Goal: Task Accomplishment & Management: Manage account settings

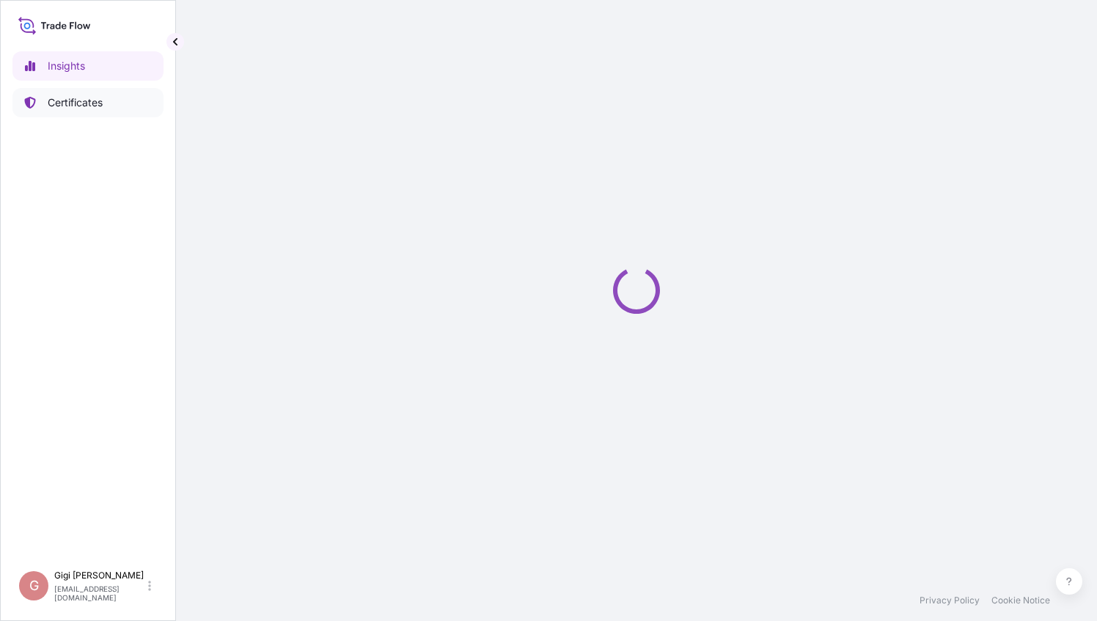
select select "2025"
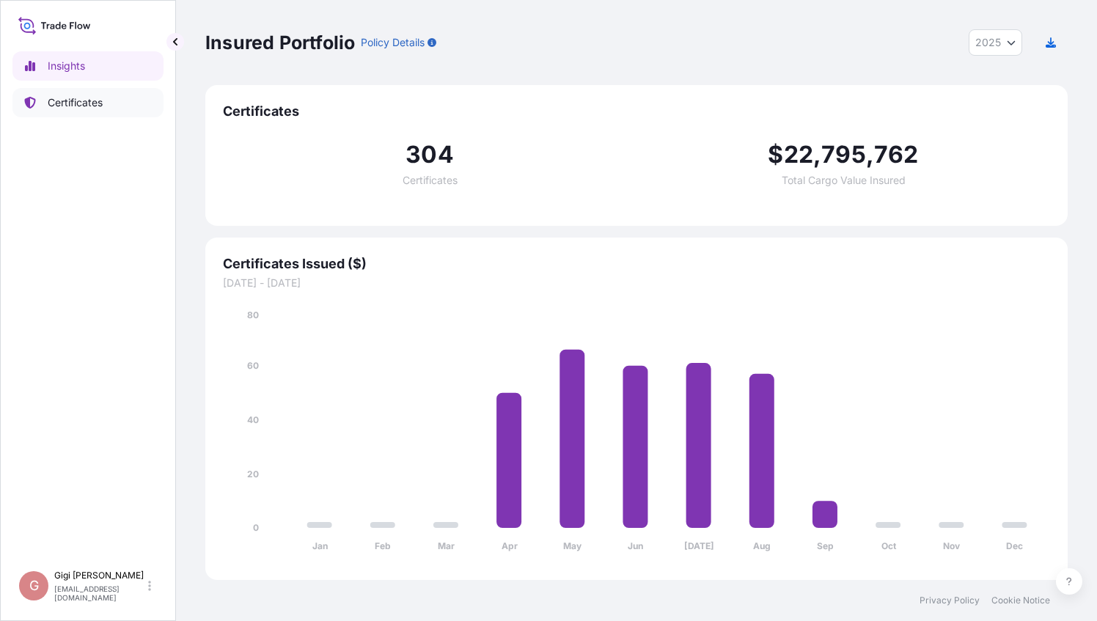
click at [84, 100] on p "Certificates" at bounding box center [75, 102] width 55 height 15
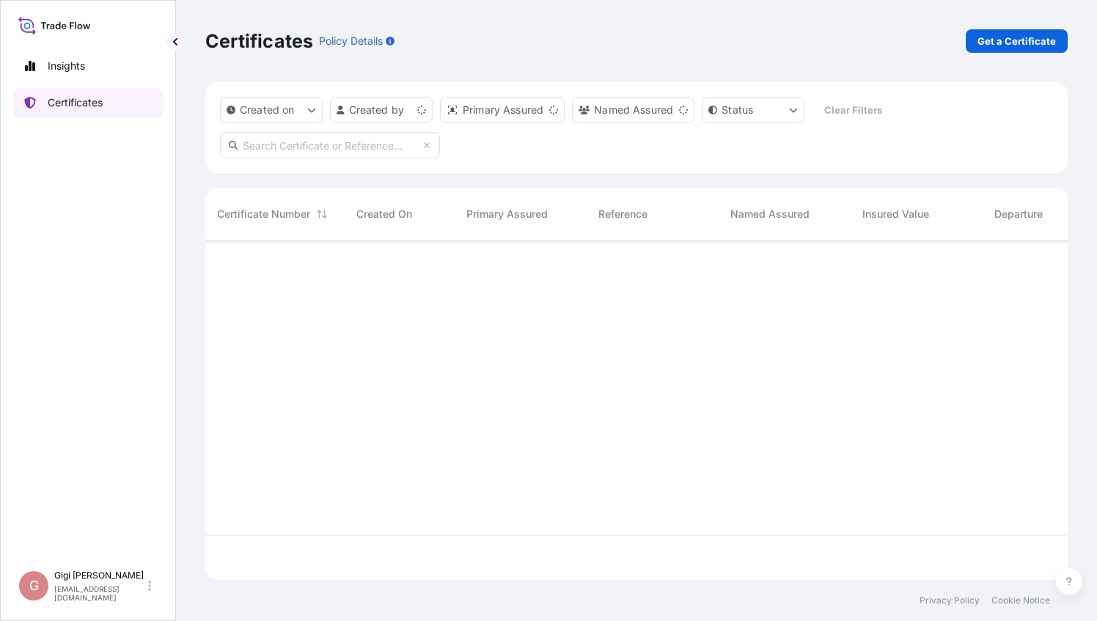
scroll to position [337, 850]
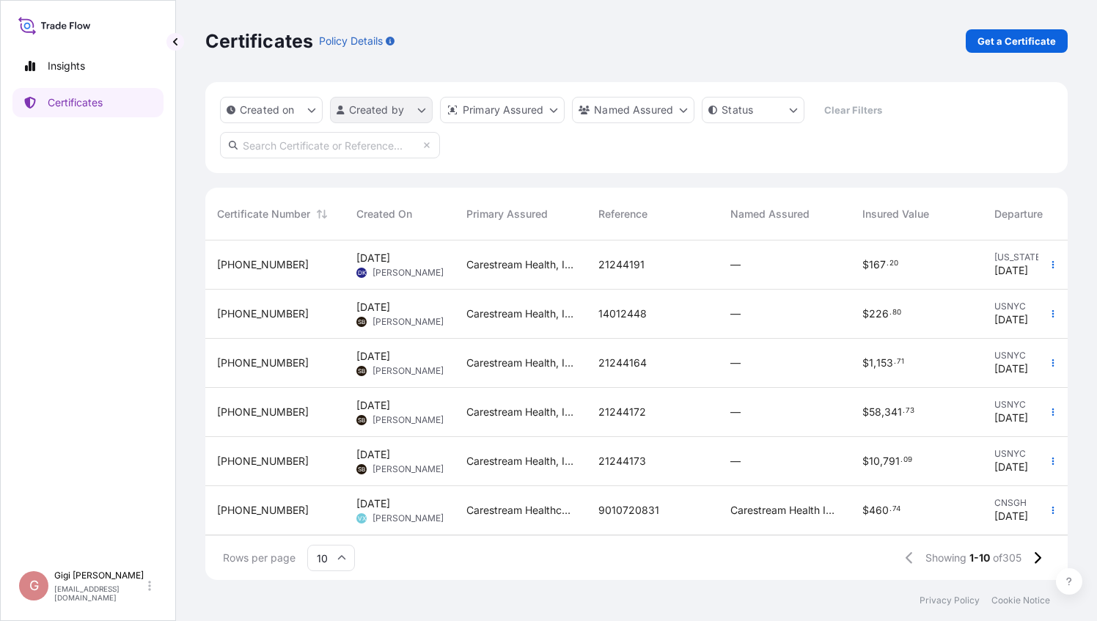
click at [425, 110] on html "Insights Certificates G [PERSON_NAME] [PERSON_NAME][EMAIL_ADDRESS][DOMAIN_NAME]…" at bounding box center [548, 310] width 1097 height 621
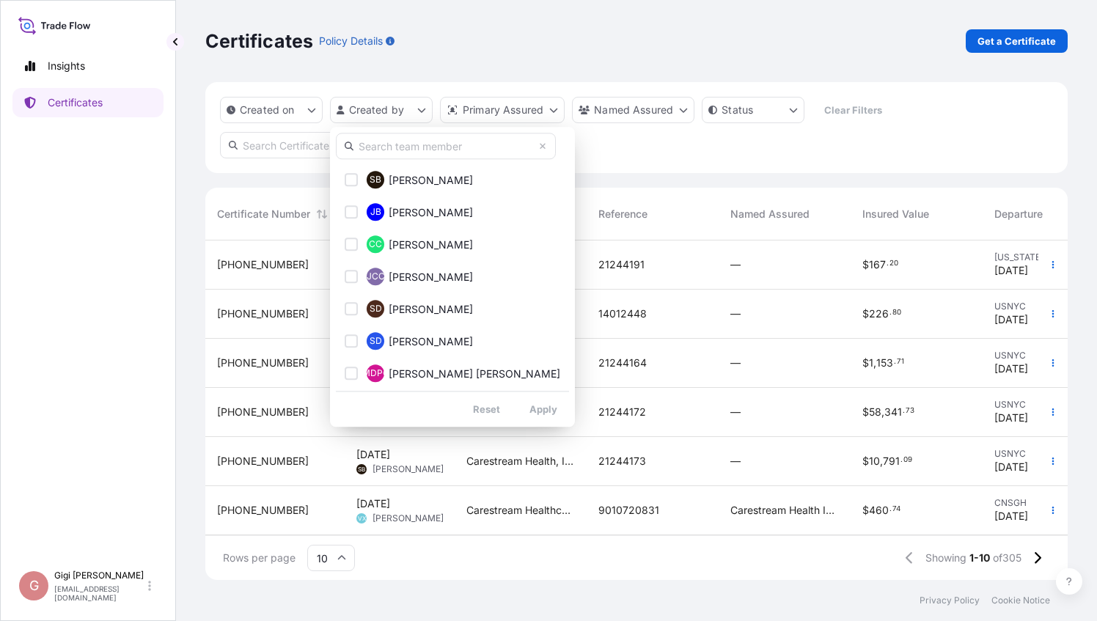
click at [411, 150] on input "text" at bounding box center [446, 146] width 220 height 26
type input "v"
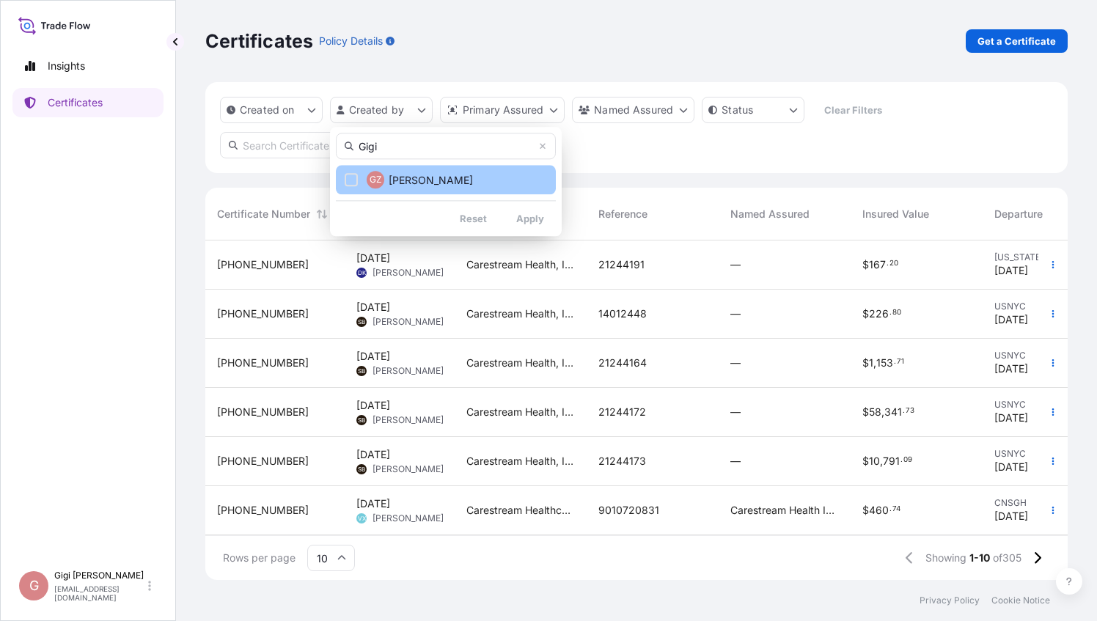
type input "Gigi"
click at [355, 175] on div "Select Option" at bounding box center [351, 179] width 13 height 13
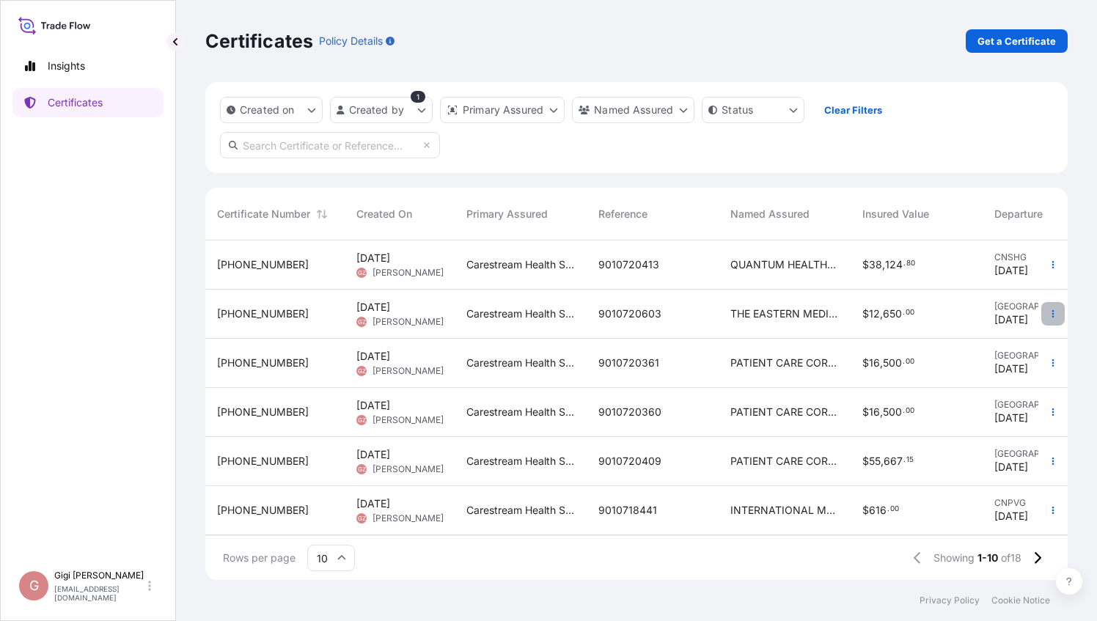
click at [1048, 317] on icon "button" at bounding box center [1052, 313] width 9 height 9
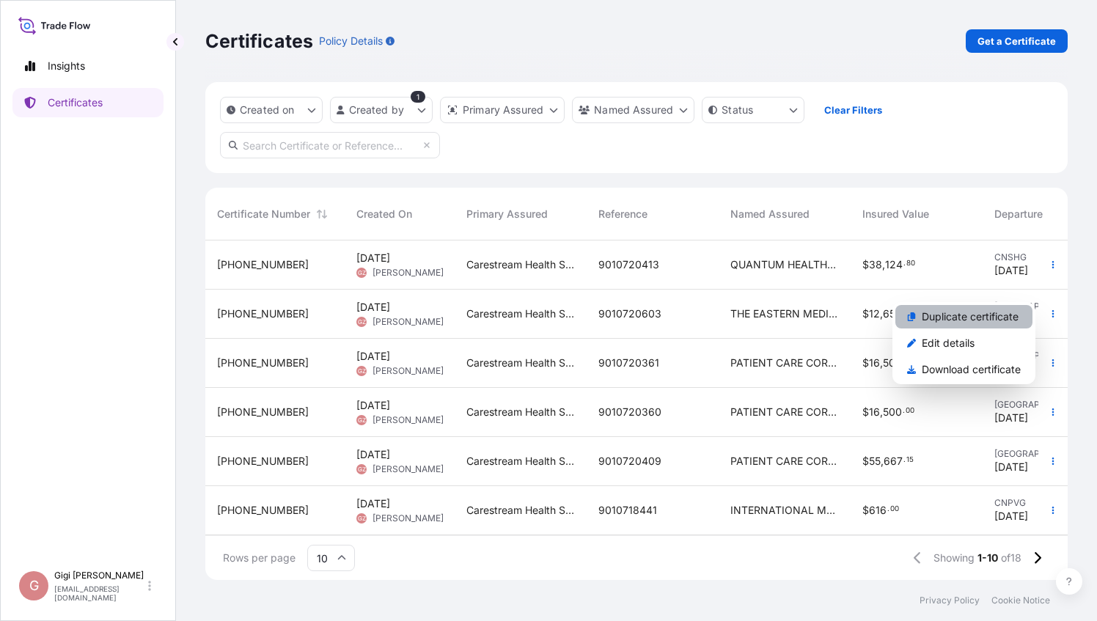
click at [1000, 316] on p "Duplicate certificate" at bounding box center [970, 316] width 97 height 15
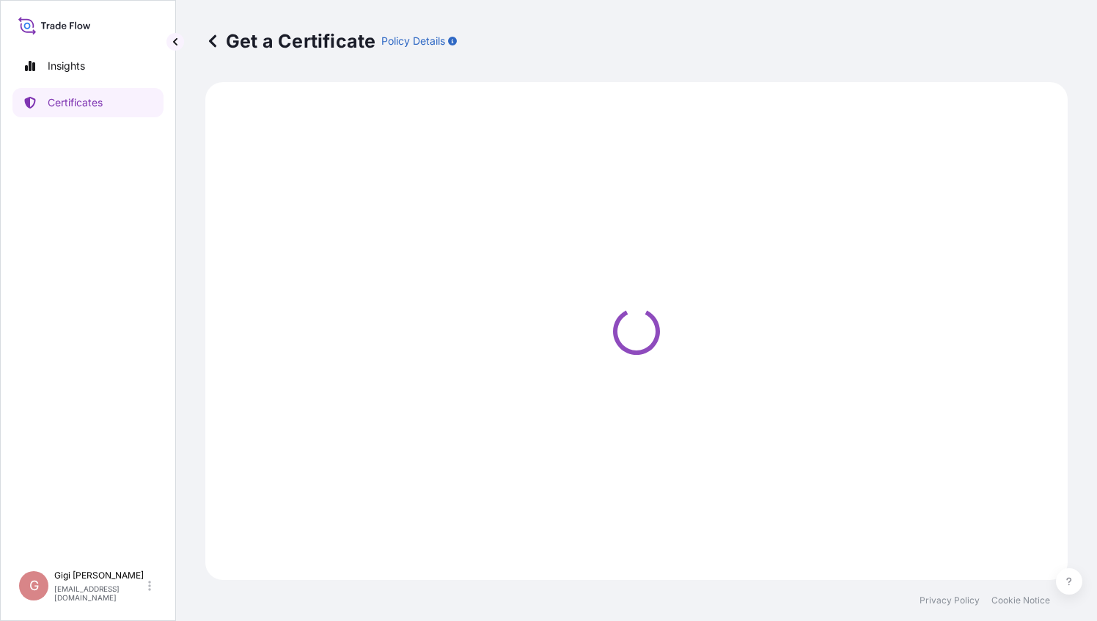
select select "Ocean Vessel"
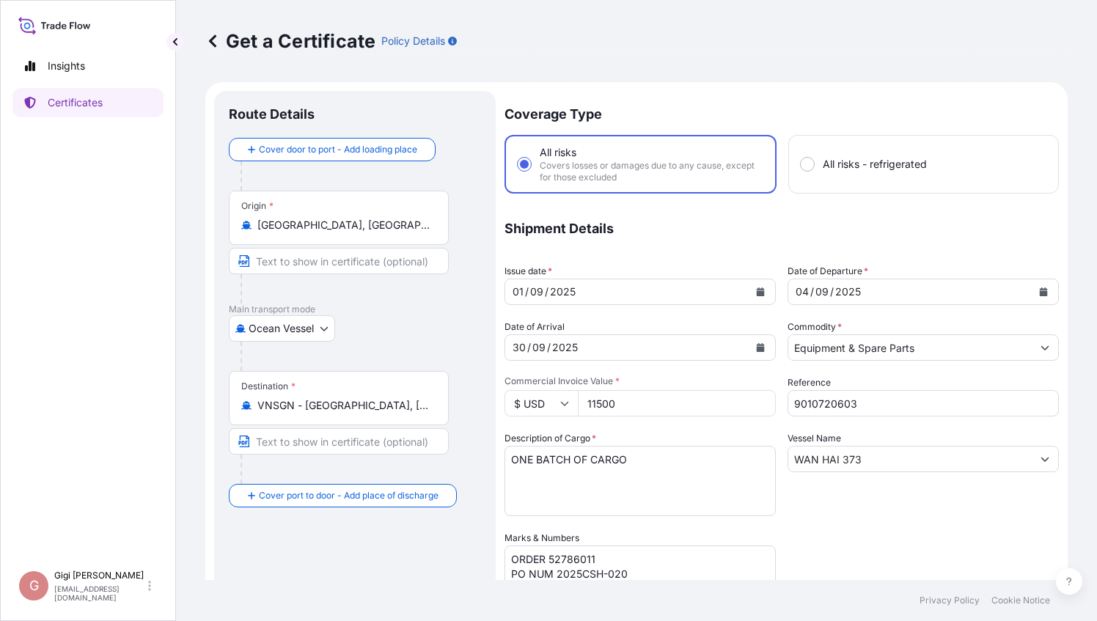
select select "32106"
drag, startPoint x: 871, startPoint y: 408, endPoint x: 708, endPoint y: 392, distance: 163.6
click at [708, 392] on div "Coverage Type All risks Covers losses or damages due to any cause, except for t…" at bounding box center [781, 471] width 554 height 760
paste input "9"
type input "9010720903"
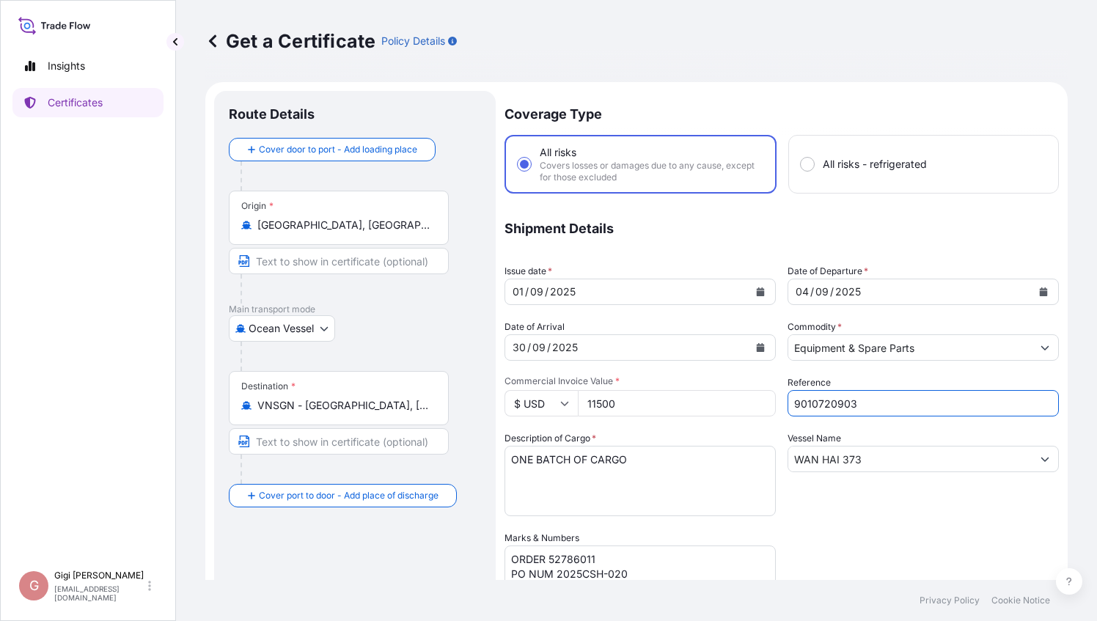
drag, startPoint x: 882, startPoint y: 405, endPoint x: 874, endPoint y: 408, distance: 8.6
click at [872, 404] on input "9010720903" at bounding box center [922, 403] width 271 height 26
drag, startPoint x: 864, startPoint y: 461, endPoint x: 711, endPoint y: 446, distance: 153.9
click at [716, 446] on div "Coverage Type All risks Covers losses or damages due to any cause, except for t…" at bounding box center [781, 471] width 554 height 760
paste input "[PERSON_NAME]"
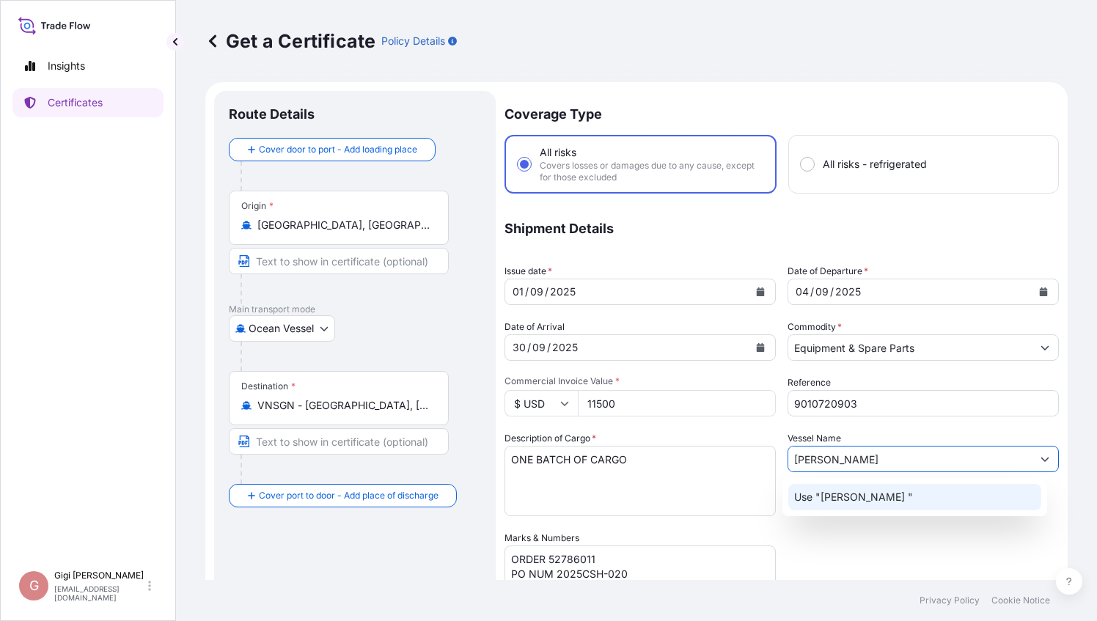
click at [831, 501] on p "Use "[PERSON_NAME] "" at bounding box center [853, 497] width 119 height 15
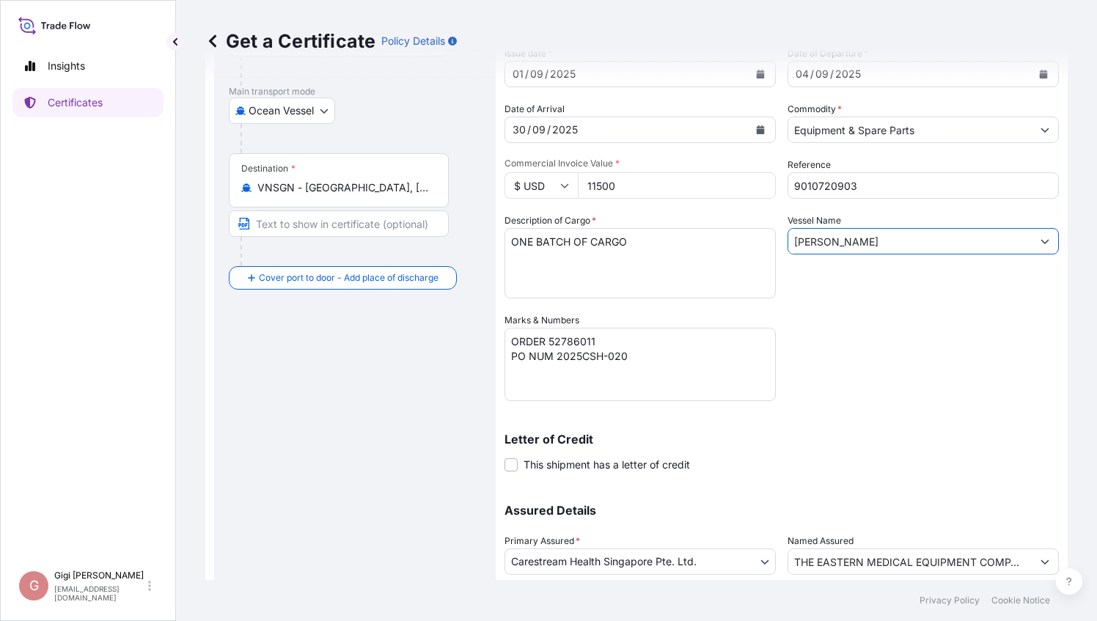
scroll to position [220, 0]
type input "[PERSON_NAME]"
click at [568, 336] on textarea "ORDER 52786011 PO NUM 2025CSH-020" at bounding box center [639, 362] width 271 height 73
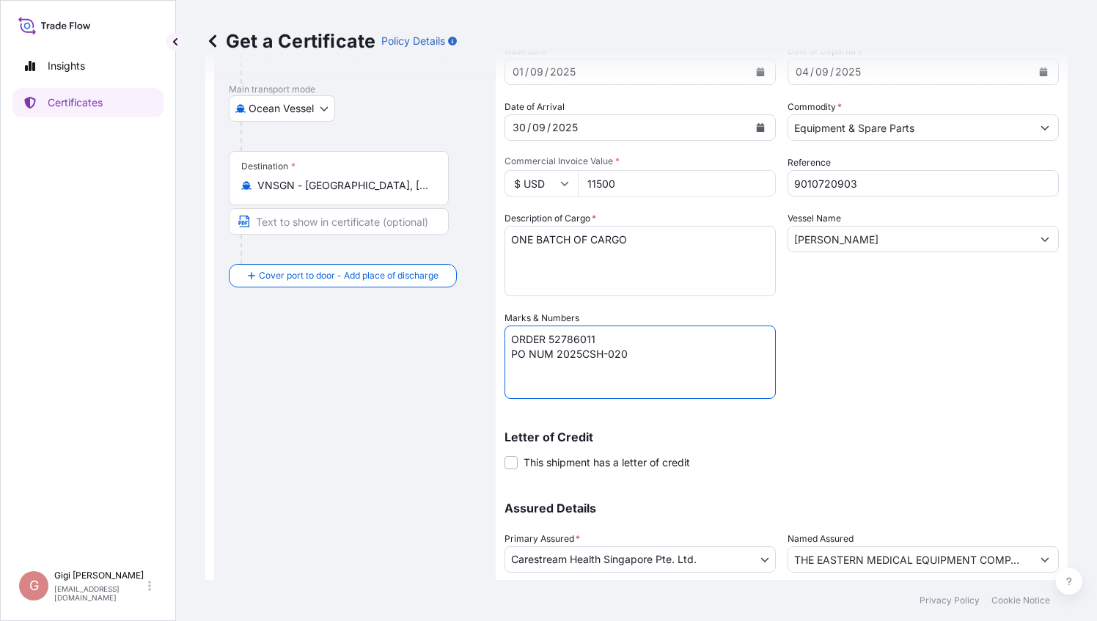
click at [568, 336] on textarea "ORDER 52786011 PO NUM 2025CSH-020" at bounding box center [639, 362] width 271 height 73
paste textarea "20"
drag, startPoint x: 555, startPoint y: 353, endPoint x: 671, endPoint y: 359, distance: 116.0
click at [664, 356] on textarea "ORDER 52786011 PO NUM 2025CSH-020" at bounding box center [639, 362] width 271 height 73
paste textarea "1"
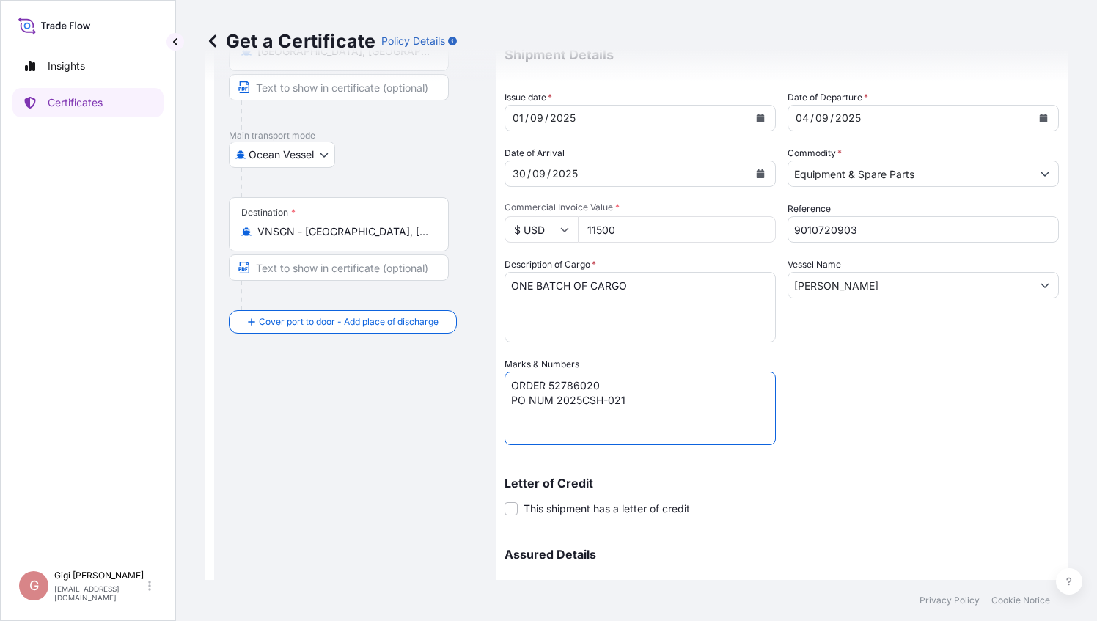
scroll to position [100, 0]
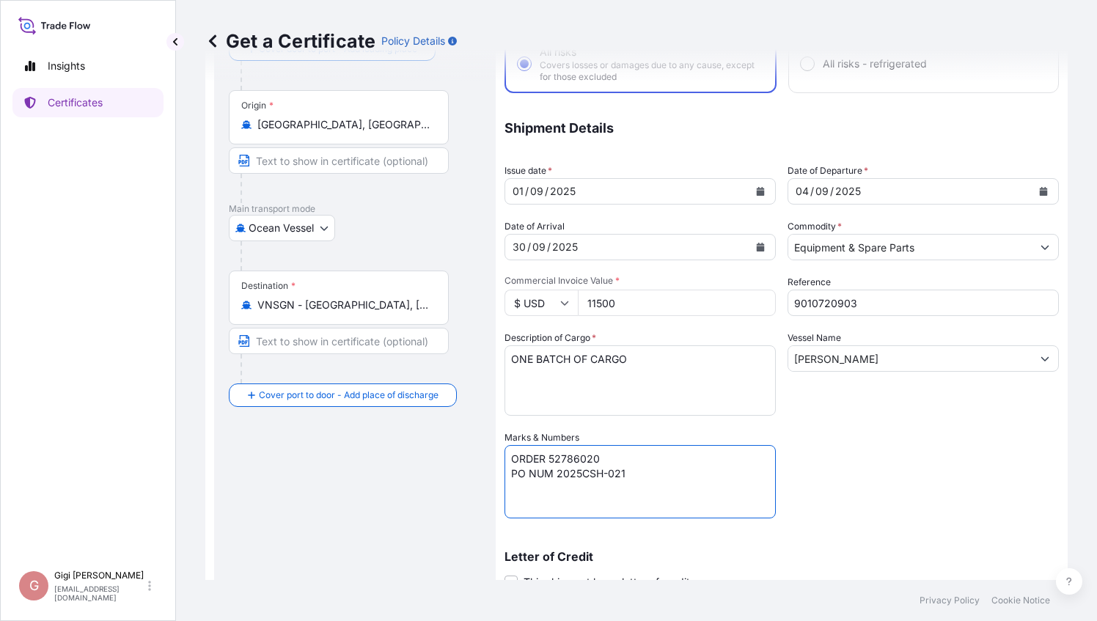
type textarea "ORDER 52786020 PO NUM 2025CSH-021"
click at [924, 478] on div "Coverage Type All risks Covers losses or damages due to any cause, except for t…" at bounding box center [781, 370] width 554 height 760
click at [639, 190] on div "[DATE]" at bounding box center [626, 191] width 243 height 26
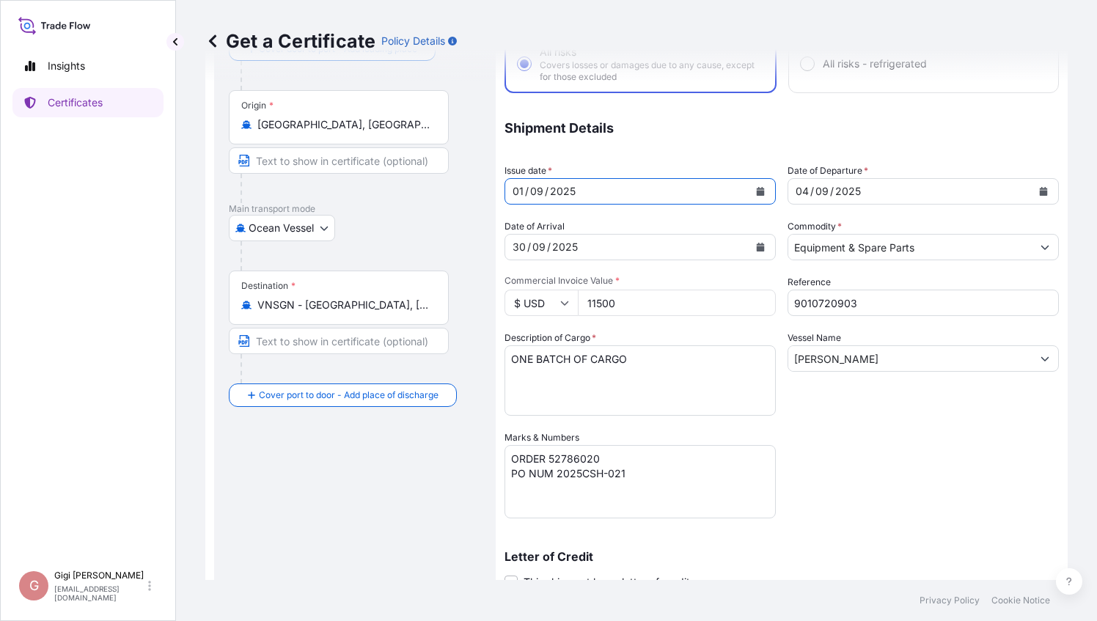
click at [756, 187] on icon "Calendar" at bounding box center [760, 191] width 9 height 9
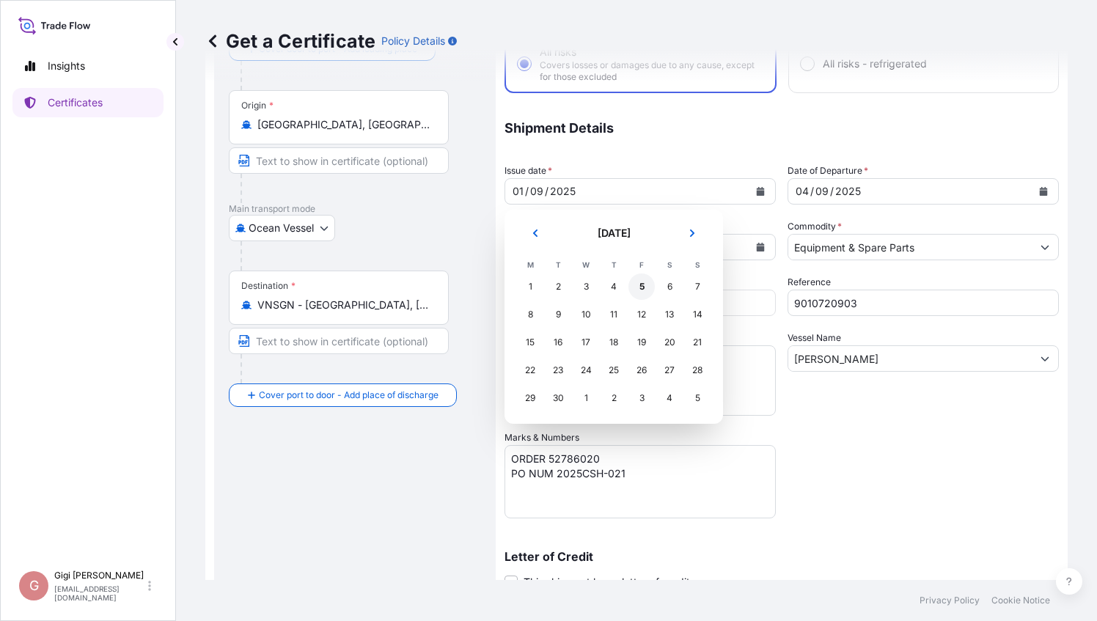
click at [641, 289] on div "5" at bounding box center [641, 286] width 26 height 26
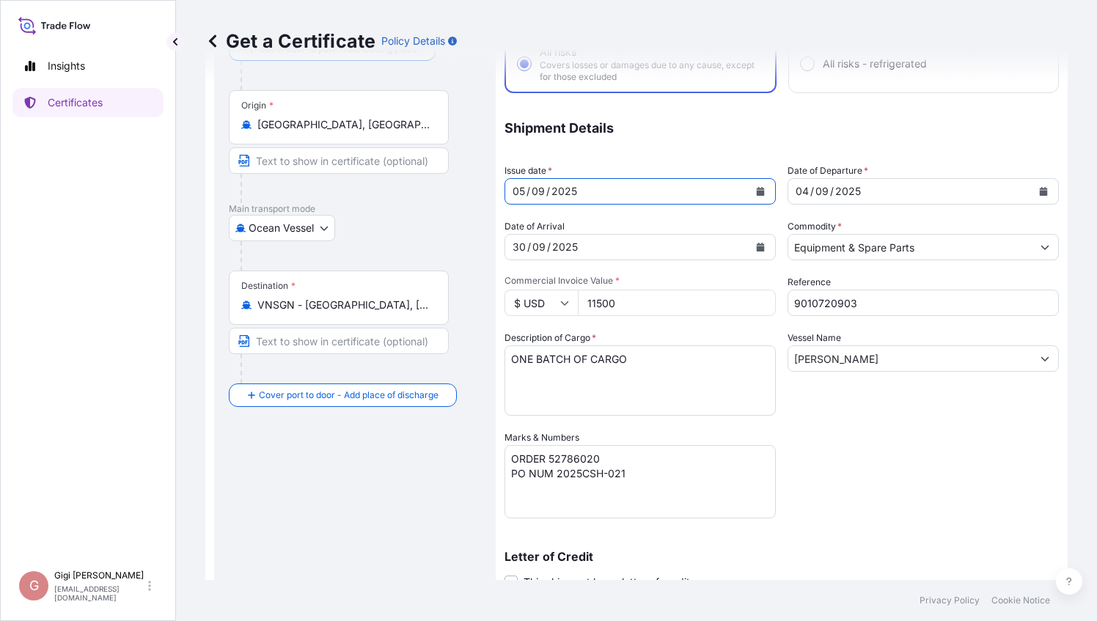
click at [757, 247] on icon "Calendar" at bounding box center [761, 247] width 8 height 9
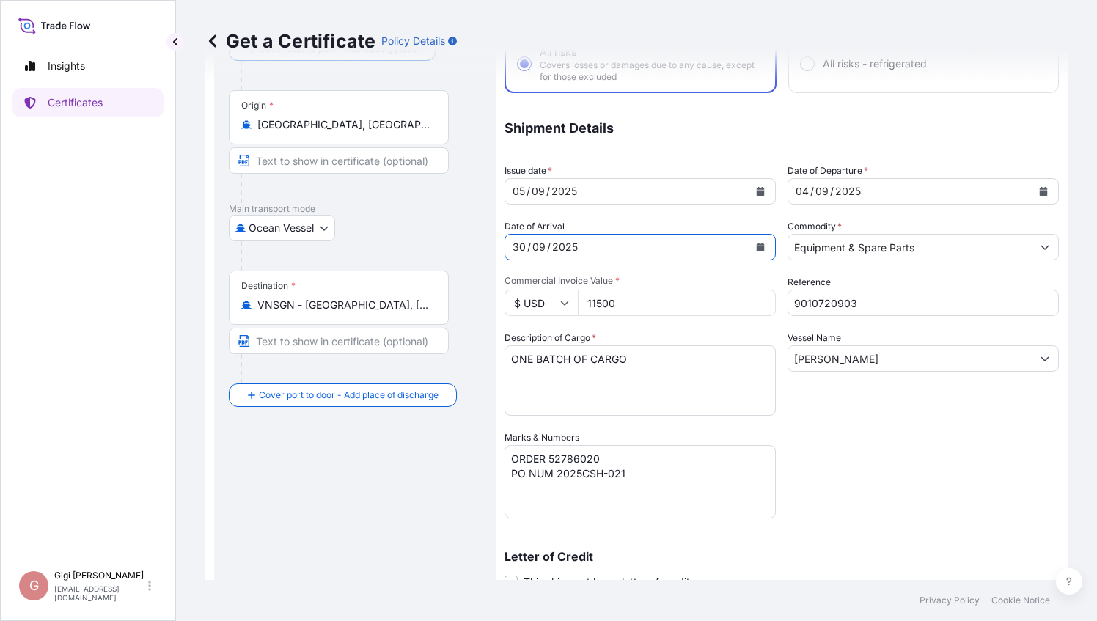
click at [444, 245] on form "Route Details Cover door to port - Add loading place Place of loading Road / [G…" at bounding box center [636, 391] width 862 height 819
drag, startPoint x: 512, startPoint y: 249, endPoint x: 636, endPoint y: 254, distance: 124.0
click at [636, 254] on div "[DATE]" at bounding box center [626, 247] width 243 height 26
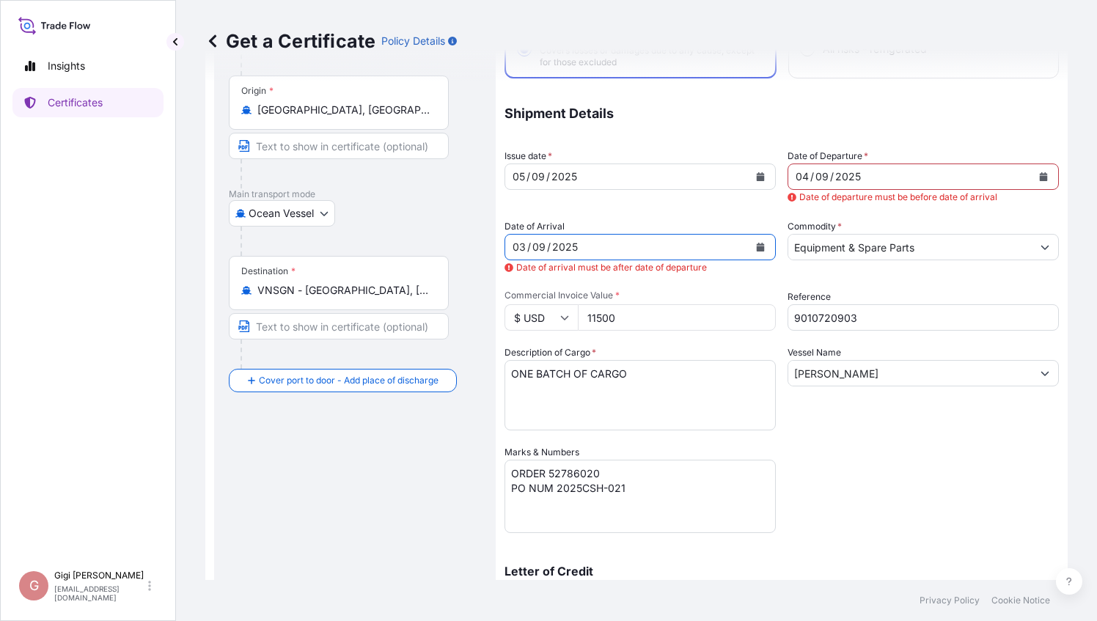
click at [1040, 174] on icon "Calendar" at bounding box center [1044, 176] width 8 height 9
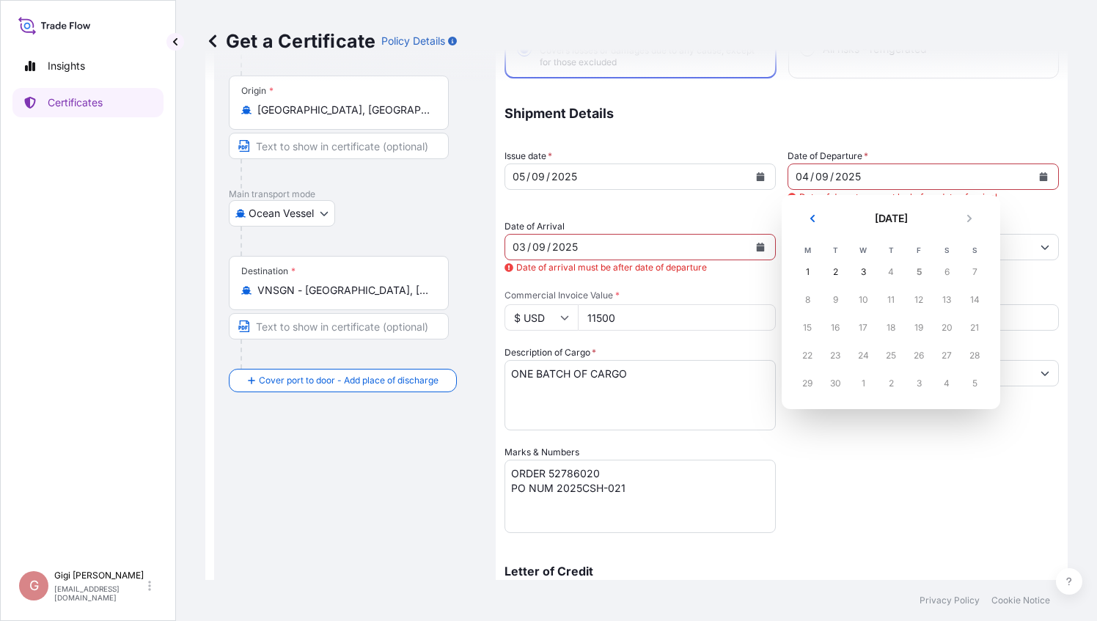
click at [864, 298] on div "10" at bounding box center [863, 300] width 26 height 26
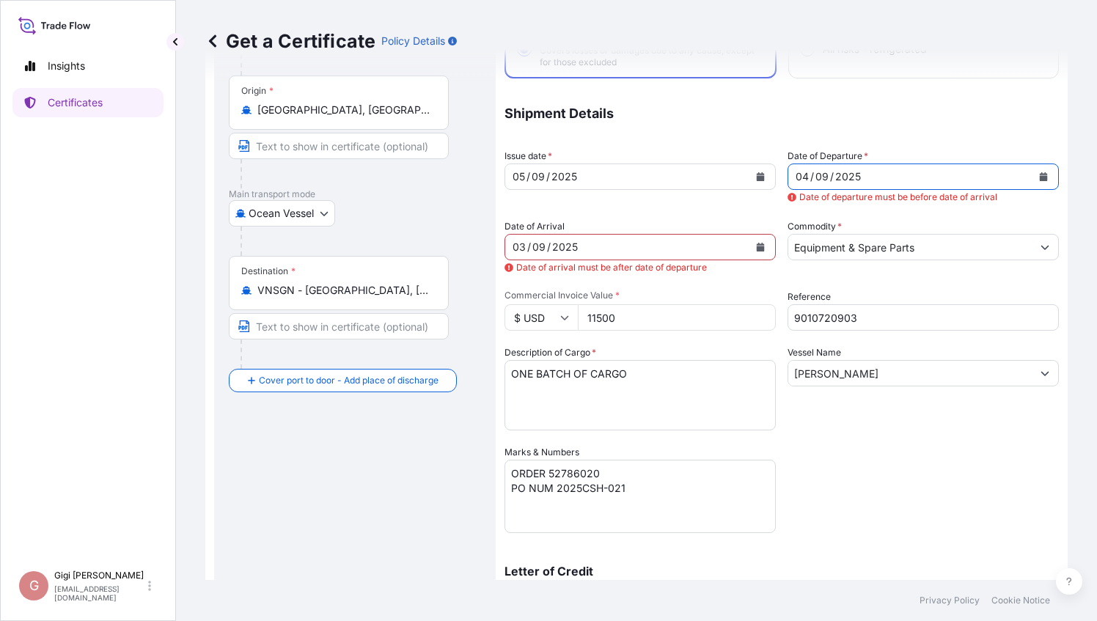
click at [757, 246] on icon "Calendar" at bounding box center [761, 247] width 8 height 9
click at [779, 177] on div "Coverage Type All risks Covers losses or damages due to any cause, except for t…" at bounding box center [781, 371] width 554 height 790
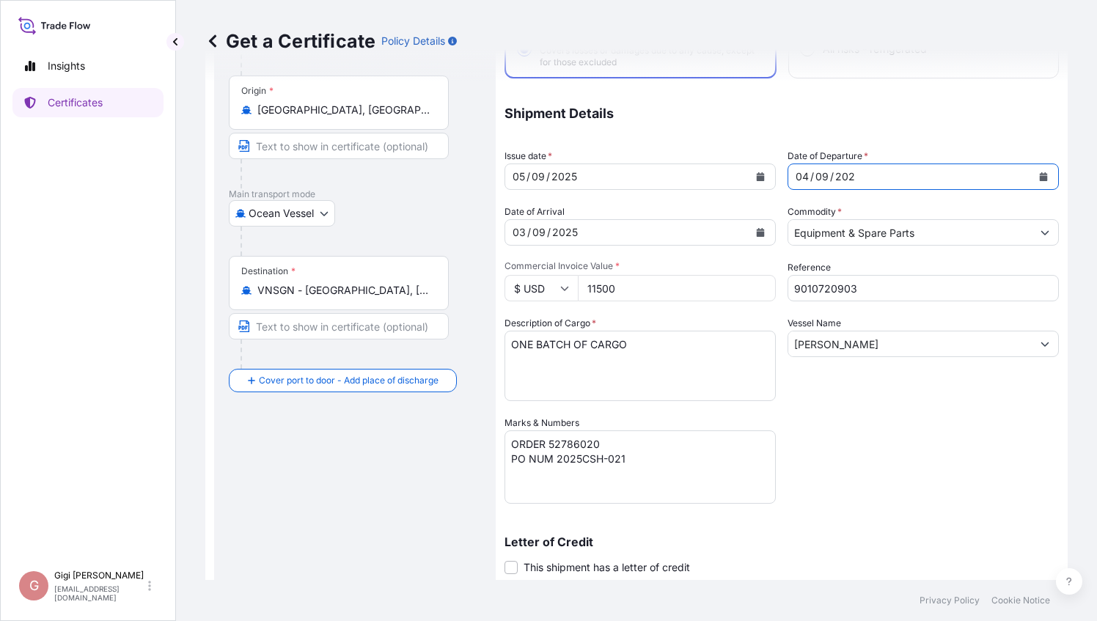
click at [831, 174] on div "04 / 09 / 202" at bounding box center [909, 176] width 243 height 26
click at [850, 176] on div "04 / 09 / 202" at bounding box center [909, 176] width 243 height 26
click at [846, 170] on div "202" at bounding box center [845, 177] width 23 height 18
click at [843, 174] on div "202" at bounding box center [845, 177] width 23 height 18
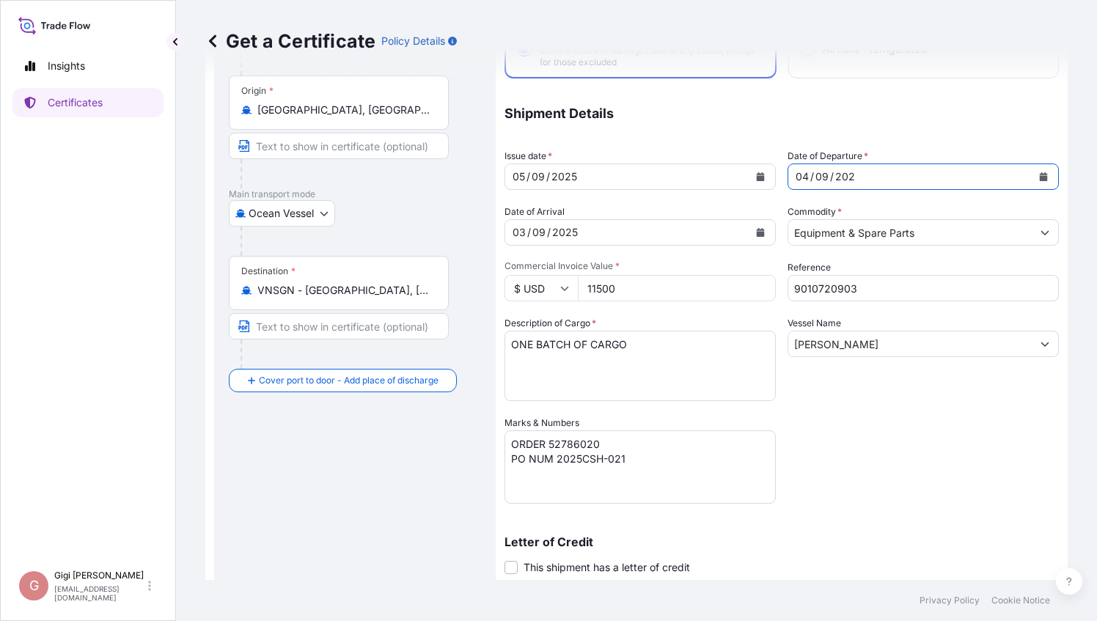
click at [843, 174] on div "202" at bounding box center [845, 177] width 23 height 18
click at [849, 176] on div "202" at bounding box center [845, 177] width 23 height 18
drag, startPoint x: 848, startPoint y: 176, endPoint x: 795, endPoint y: 180, distance: 53.0
click at [795, 180] on div "04 / 09 / 202" at bounding box center [909, 176] width 243 height 26
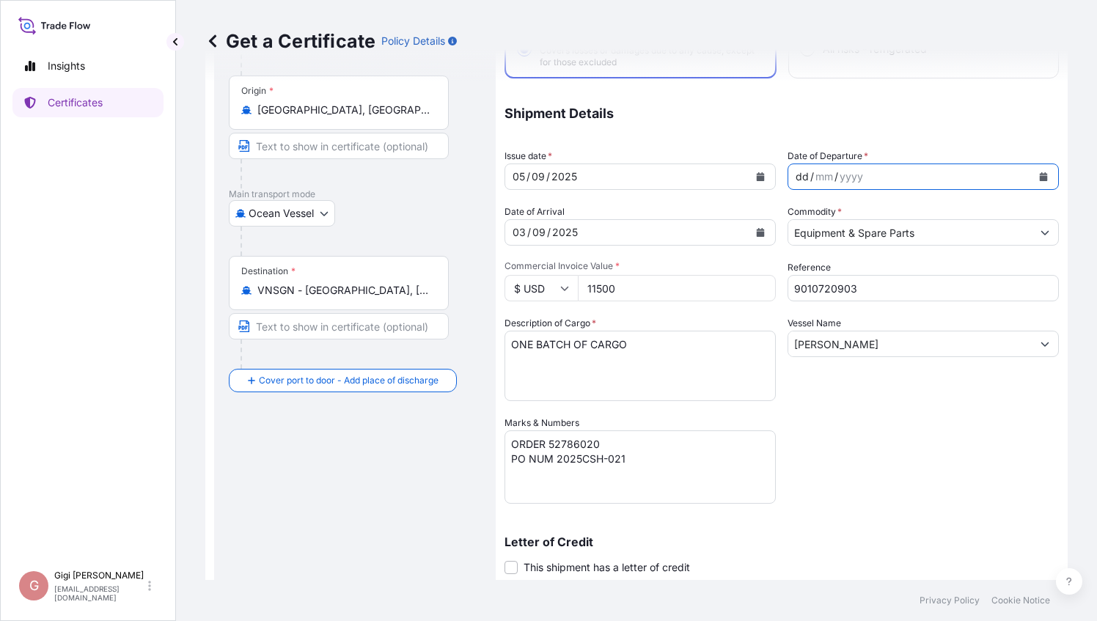
click at [612, 229] on div "[DATE]" at bounding box center [626, 232] width 243 height 26
click at [583, 236] on div "[DATE]" at bounding box center [626, 232] width 243 height 26
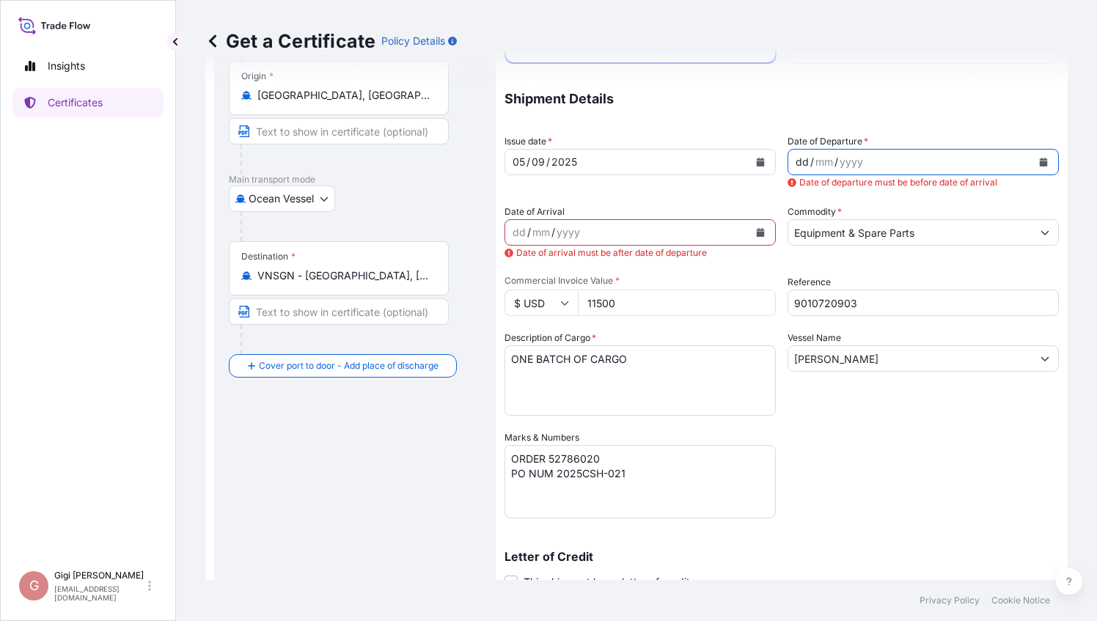
click at [859, 163] on div "dd / mm / yyyy" at bounding box center [909, 162] width 243 height 26
click at [1040, 163] on icon "Calendar" at bounding box center [1044, 162] width 8 height 9
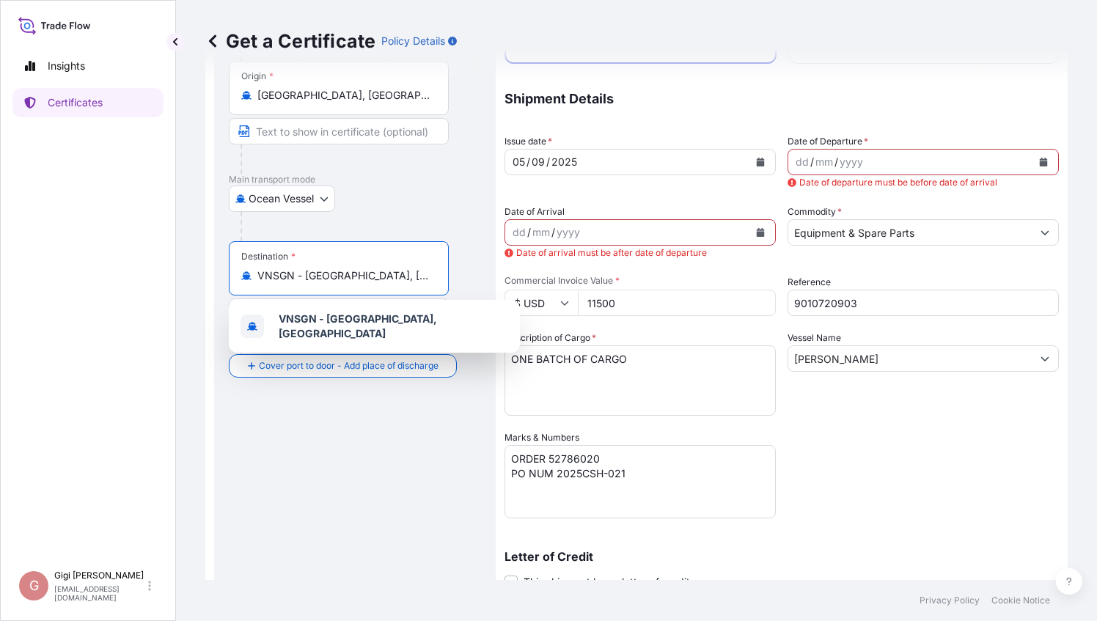
click at [373, 279] on input "VNSGN - [GEOGRAPHIC_DATA], [GEOGRAPHIC_DATA]" at bounding box center [343, 275] width 173 height 15
click at [293, 272] on input "VNSGN - [GEOGRAPHIC_DATA], [GEOGRAPHIC_DATA]" at bounding box center [343, 275] width 173 height 15
click at [308, 268] on input "VNSGN - [GEOGRAPHIC_DATA], [GEOGRAPHIC_DATA]" at bounding box center [343, 275] width 173 height 15
drag, startPoint x: 435, startPoint y: 275, endPoint x: 262, endPoint y: 269, distance: 173.9
click at [262, 269] on div "VNSGN - [GEOGRAPHIC_DATA], [GEOGRAPHIC_DATA]" at bounding box center [338, 275] width 195 height 15
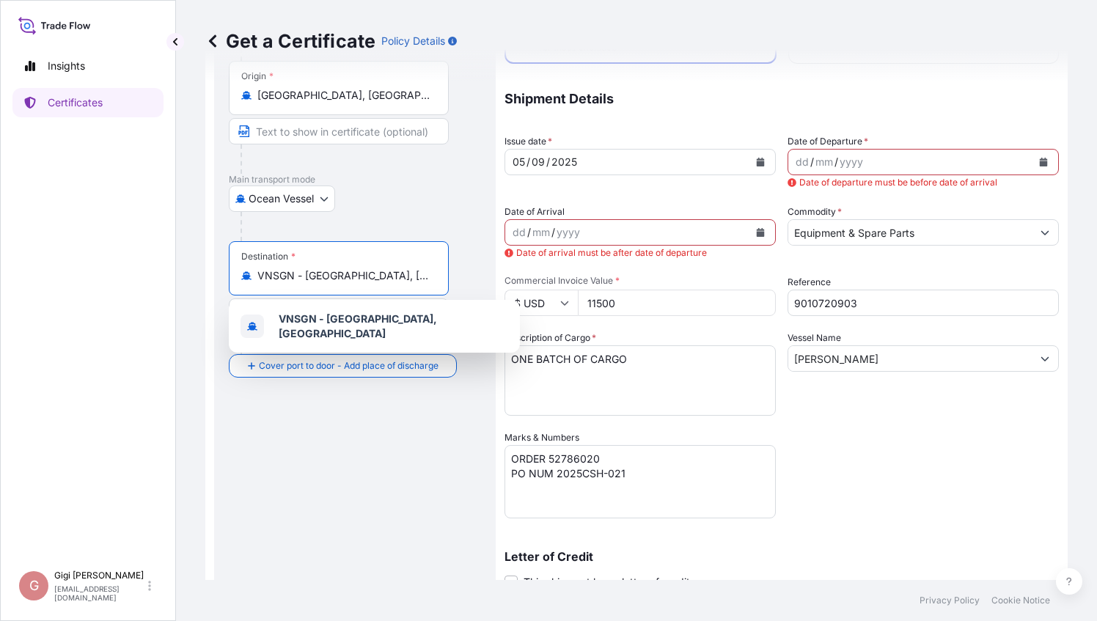
click at [262, 269] on input "VNSGN - [GEOGRAPHIC_DATA], [GEOGRAPHIC_DATA]" at bounding box center [343, 275] width 173 height 15
click at [243, 274] on icon at bounding box center [246, 275] width 10 height 8
click at [257, 274] on input "VNSGN - [GEOGRAPHIC_DATA], [GEOGRAPHIC_DATA]" at bounding box center [343, 275] width 173 height 15
click at [309, 315] on span "VNSGN - [GEOGRAPHIC_DATA], [GEOGRAPHIC_DATA]" at bounding box center [393, 326] width 229 height 29
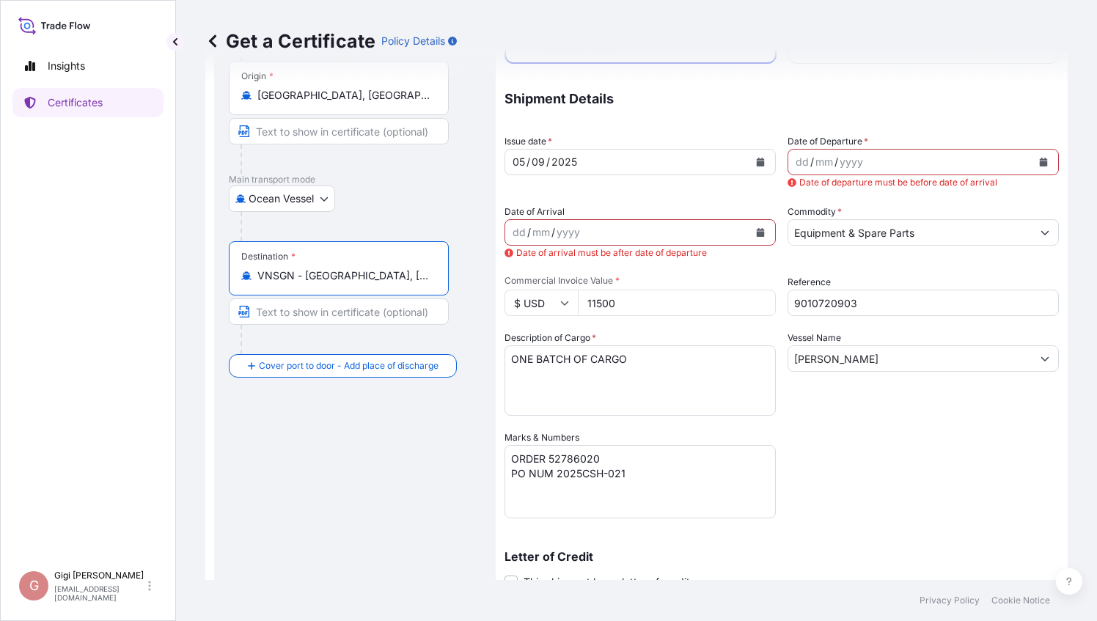
click at [320, 277] on input "VNSGN - [GEOGRAPHIC_DATA], [GEOGRAPHIC_DATA]" at bounding box center [343, 275] width 173 height 15
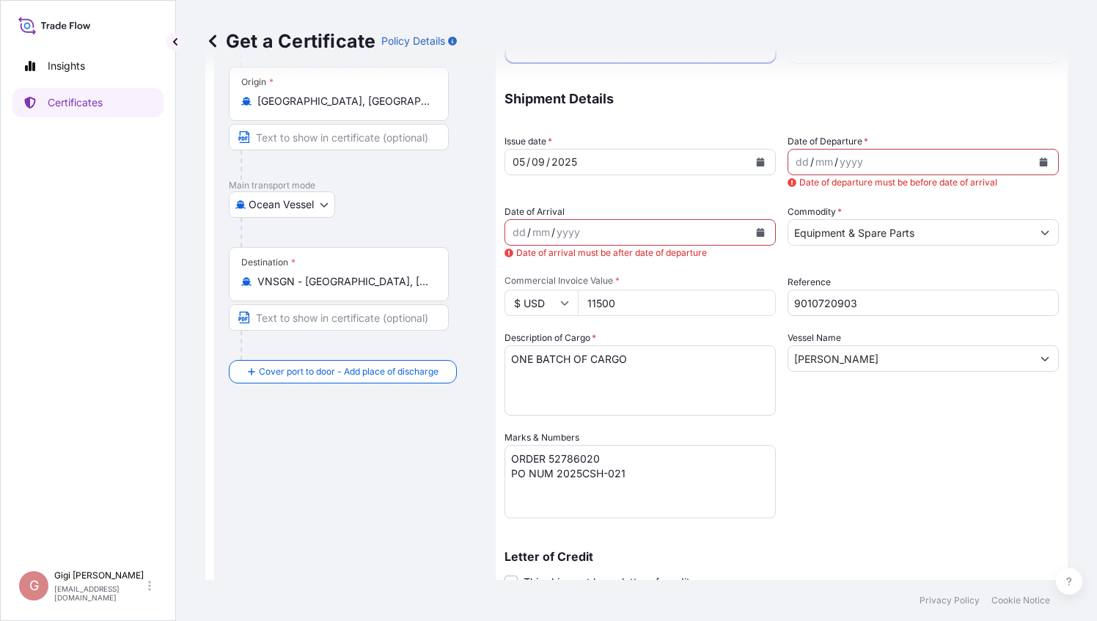
click at [439, 277] on div "Destination * VNSGN - [GEOGRAPHIC_DATA], [GEOGRAPHIC_DATA]" at bounding box center [339, 274] width 220 height 54
click at [430, 277] on input "VNSGN - [GEOGRAPHIC_DATA], [GEOGRAPHIC_DATA]" at bounding box center [343, 281] width 173 height 15
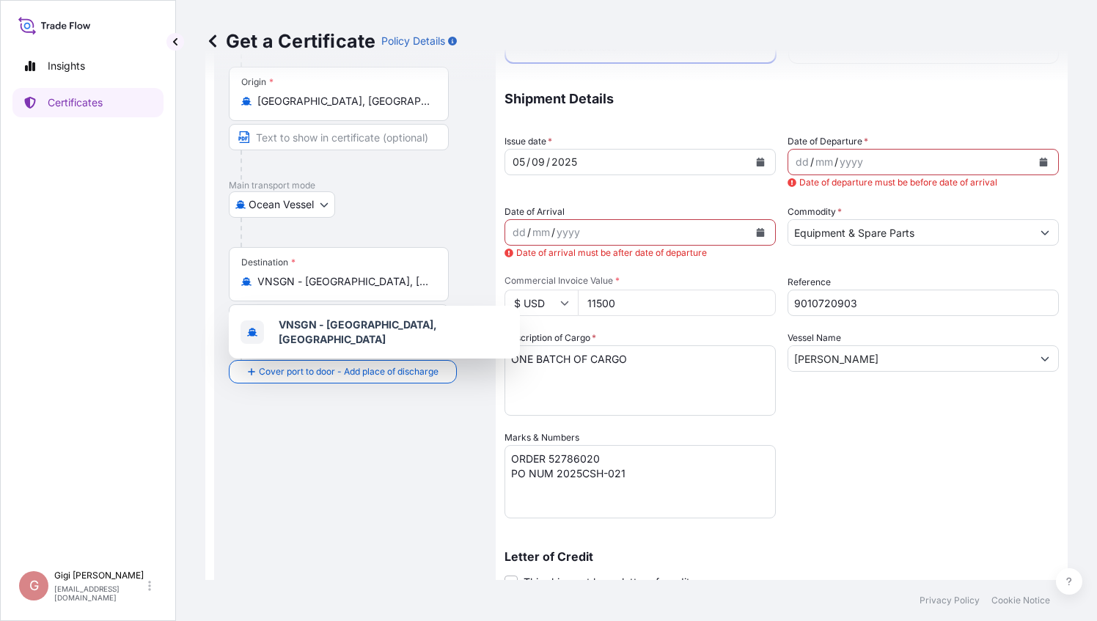
click at [435, 277] on div "VNSGN - [GEOGRAPHIC_DATA], [GEOGRAPHIC_DATA]" at bounding box center [338, 281] width 195 height 15
click at [430, 277] on input "VNSGN - [GEOGRAPHIC_DATA], [GEOGRAPHIC_DATA]" at bounding box center [343, 281] width 173 height 15
type input "VNSGN - Ho"
drag, startPoint x: 318, startPoint y: 279, endPoint x: 250, endPoint y: 277, distance: 68.2
click at [250, 277] on div "VNSGN - Ho" at bounding box center [338, 281] width 195 height 15
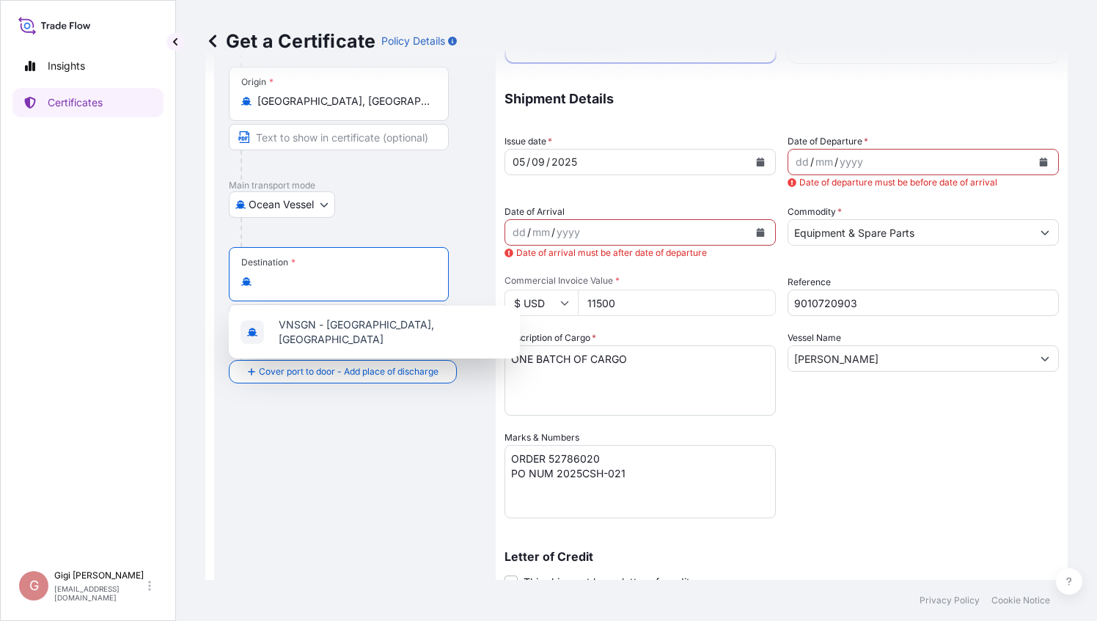
click at [267, 279] on input "Destination *" at bounding box center [343, 281] width 173 height 15
click at [344, 335] on span "VNHPH - Haiphong, [GEOGRAPHIC_DATA]" at bounding box center [381, 329] width 204 height 15
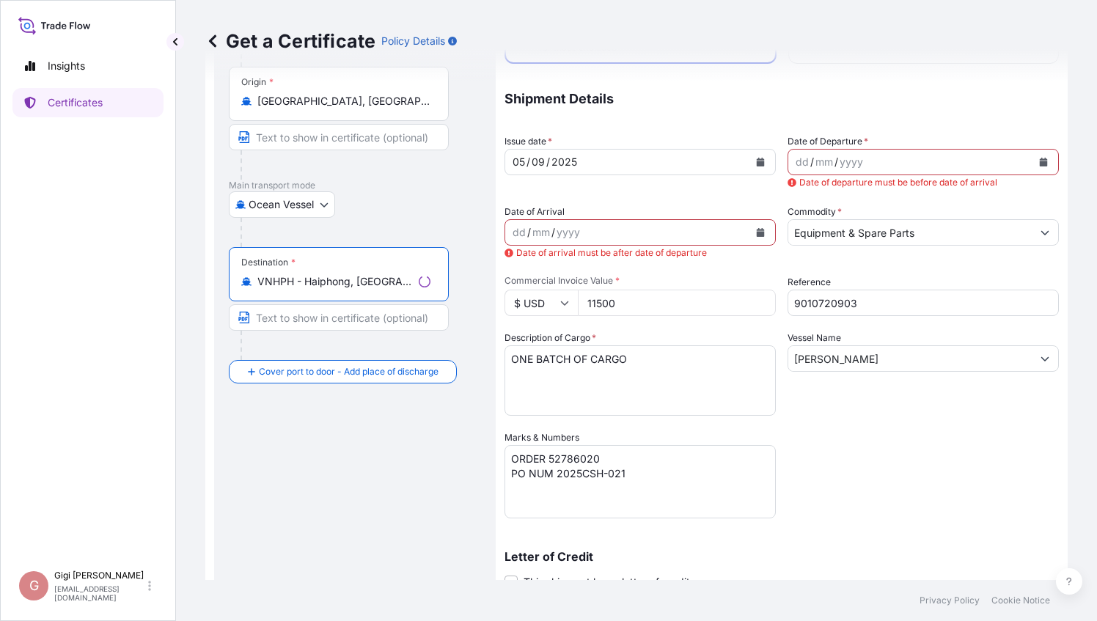
type input "VNHPH - Haiphong, [GEOGRAPHIC_DATA]"
click at [347, 453] on div "Route Details Reset Route Details Cover door to port - Add loading place Place …" at bounding box center [355, 376] width 252 height 801
click at [844, 163] on div "yyyy" at bounding box center [851, 162] width 26 height 18
click at [921, 163] on div "dd / mm / yyyy" at bounding box center [909, 162] width 243 height 26
click at [1038, 161] on button "Calendar" at bounding box center [1043, 161] width 23 height 23
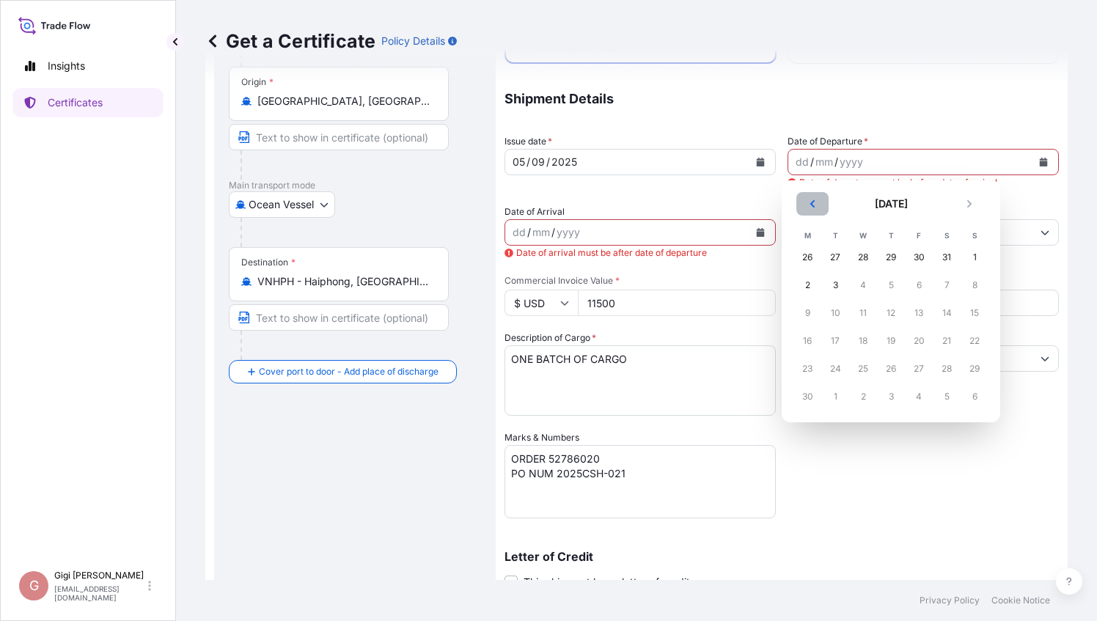
click at [814, 203] on icon "Previous" at bounding box center [812, 203] width 9 height 9
click at [835, 282] on div "3" at bounding box center [835, 285] width 26 height 26
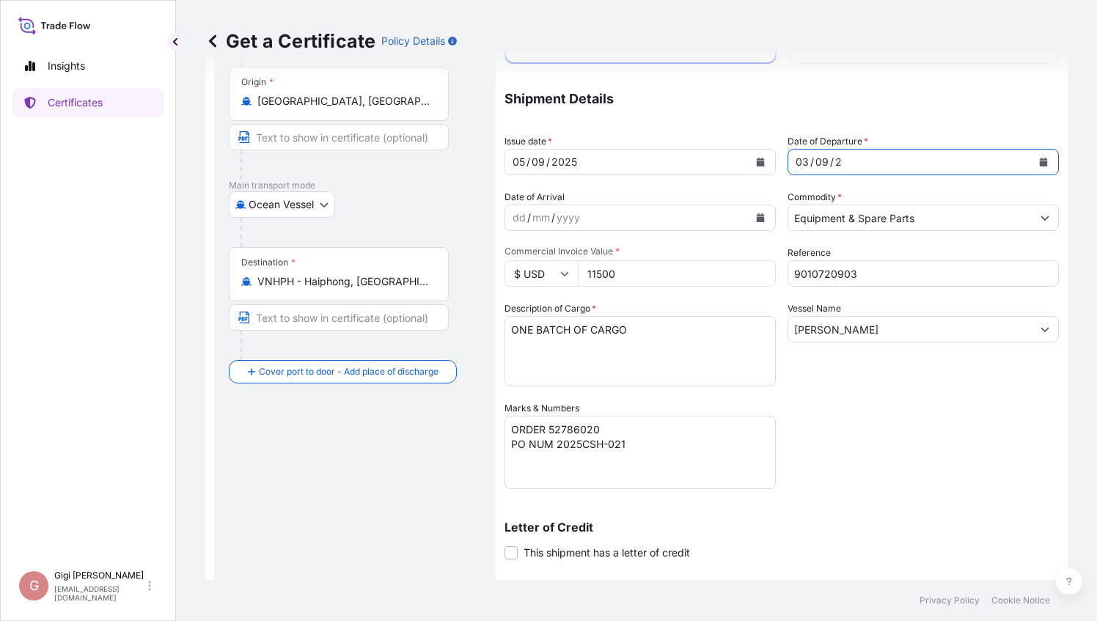
click at [1040, 160] on icon "Calendar" at bounding box center [1044, 162] width 8 height 9
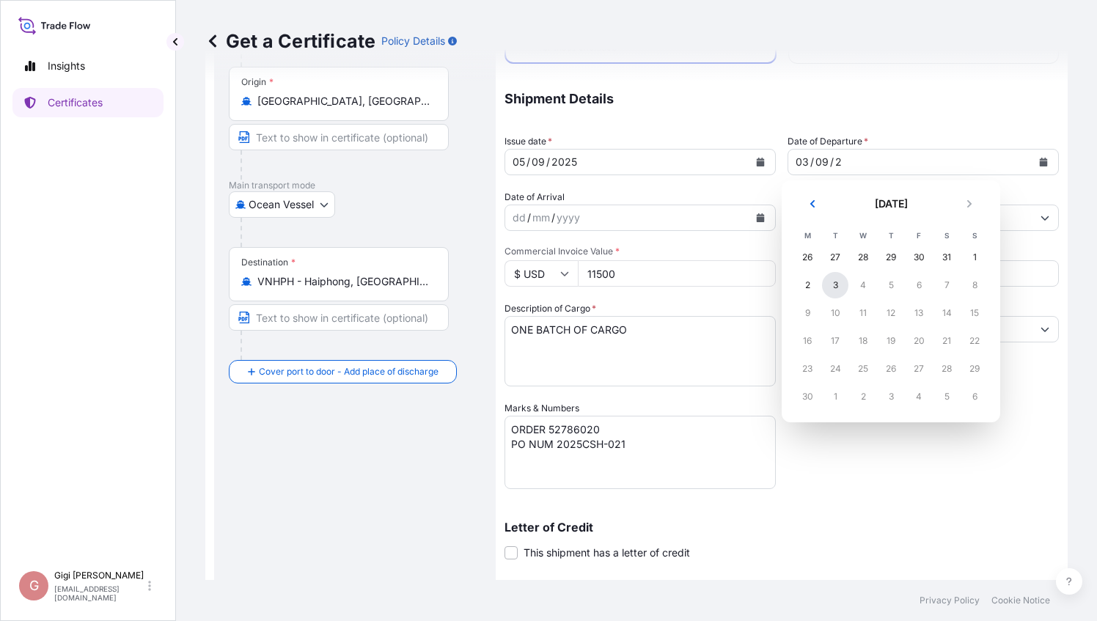
click at [834, 288] on div "3" at bounding box center [835, 285] width 26 height 26
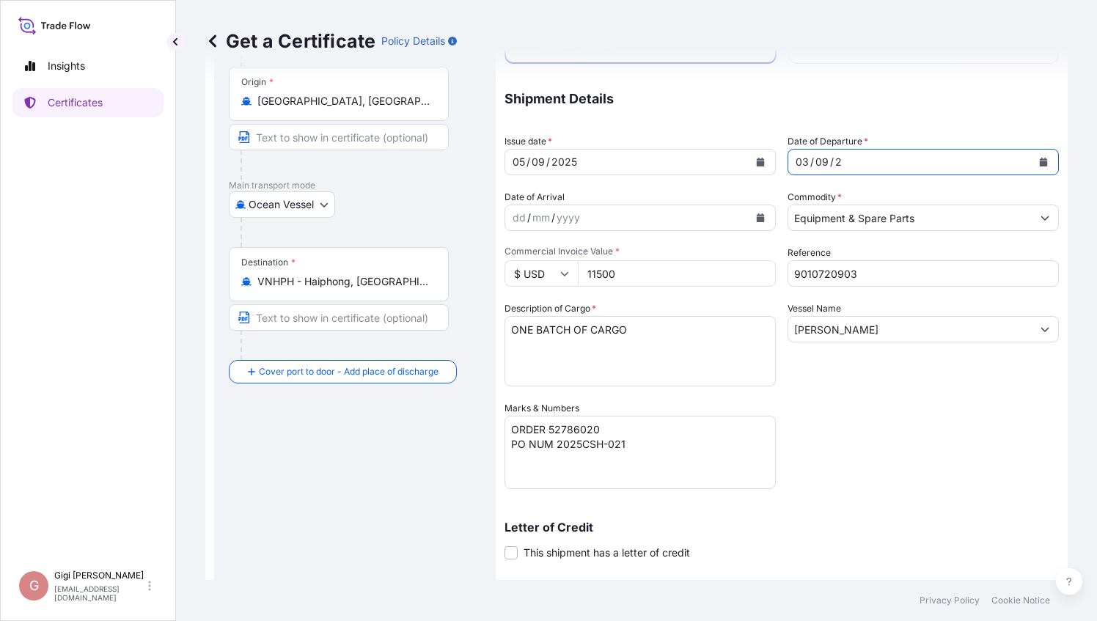
click at [1038, 164] on button "Calendar" at bounding box center [1043, 161] width 23 height 23
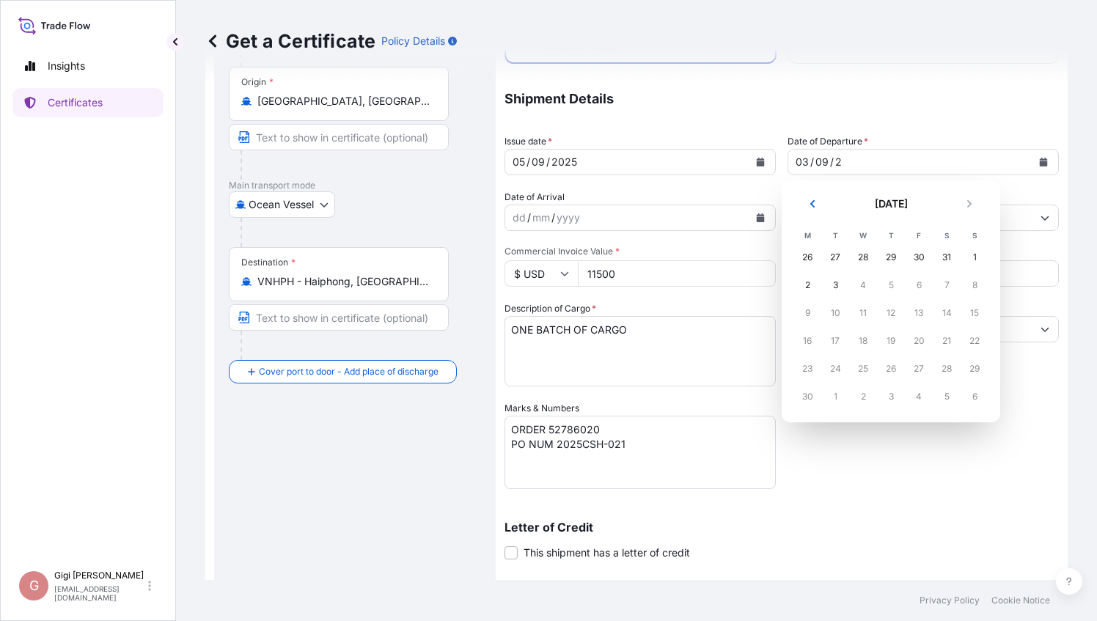
click at [971, 284] on div "8" at bounding box center [974, 285] width 26 height 26
click at [972, 284] on div "8" at bounding box center [974, 285] width 26 height 26
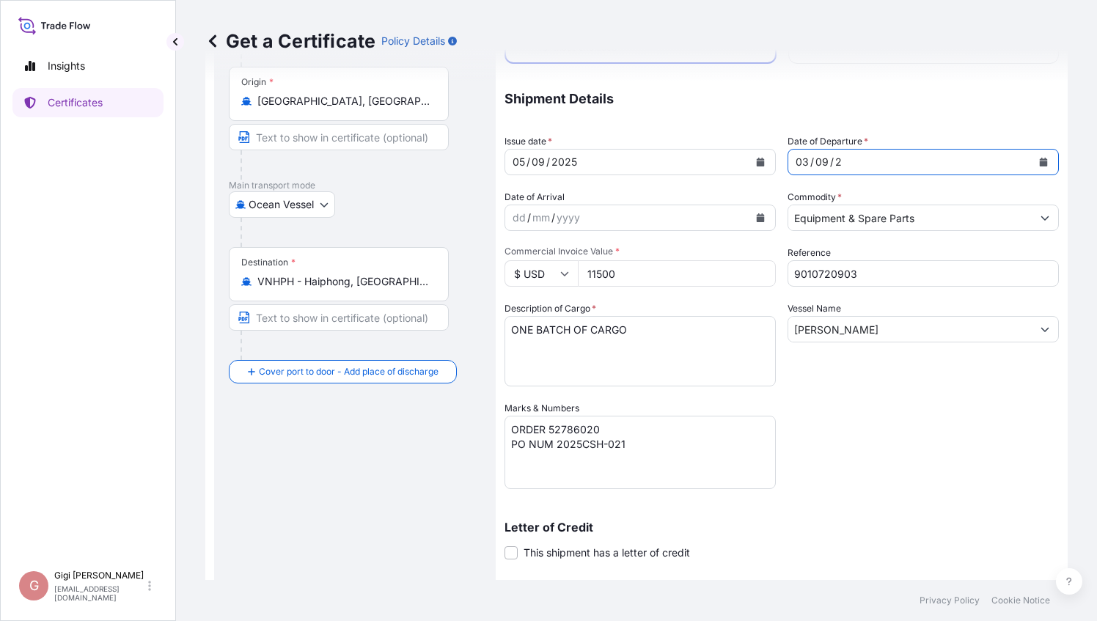
click at [841, 160] on div "03 / 09 / 2" at bounding box center [909, 162] width 243 height 26
click at [770, 163] on div "Coverage Type All risks Covers losses or damages due to any cause, except for t…" at bounding box center [781, 341] width 554 height 760
drag, startPoint x: 790, startPoint y: 157, endPoint x: 889, endPoint y: 165, distance: 99.3
click at [889, 165] on div "03 / 09 / 2" at bounding box center [909, 162] width 243 height 26
drag, startPoint x: 842, startPoint y: 163, endPoint x: 826, endPoint y: 161, distance: 16.2
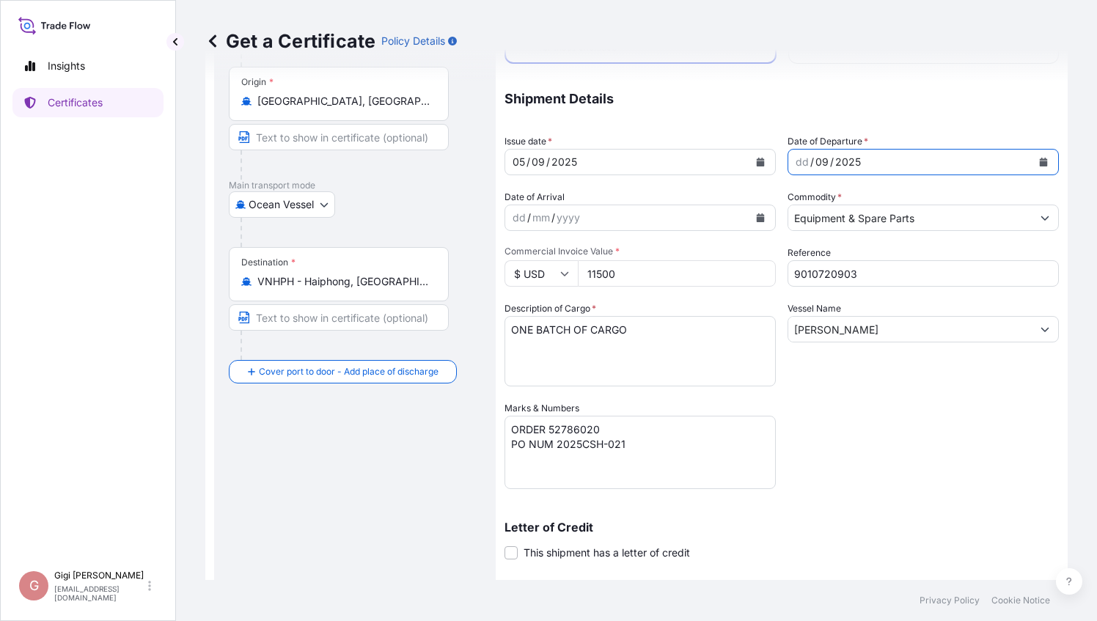
click at [842, 163] on div "2025" at bounding box center [848, 162] width 29 height 18
drag, startPoint x: 810, startPoint y: 161, endPoint x: 920, endPoint y: 169, distance: 110.3
click at [920, 169] on div "dd / 09 / 2025" at bounding box center [909, 162] width 243 height 26
click at [801, 160] on div "dd" at bounding box center [802, 162] width 16 height 18
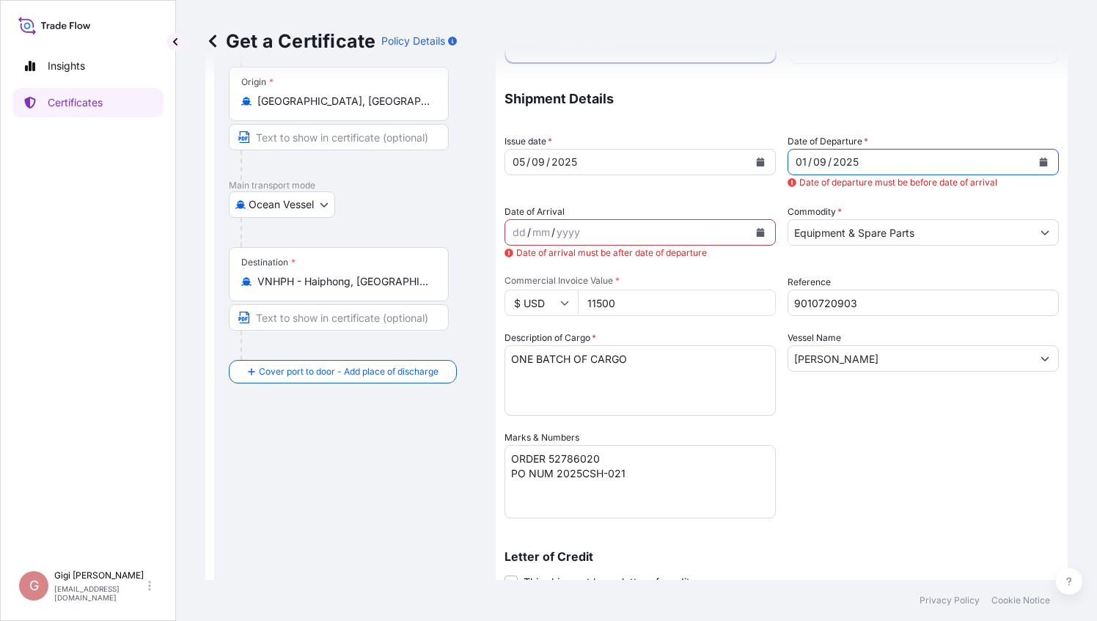
click at [798, 158] on div "01" at bounding box center [801, 162] width 14 height 18
click at [798, 161] on div "01" at bounding box center [801, 162] width 14 height 18
drag, startPoint x: 798, startPoint y: 162, endPoint x: 786, endPoint y: 164, distance: 11.9
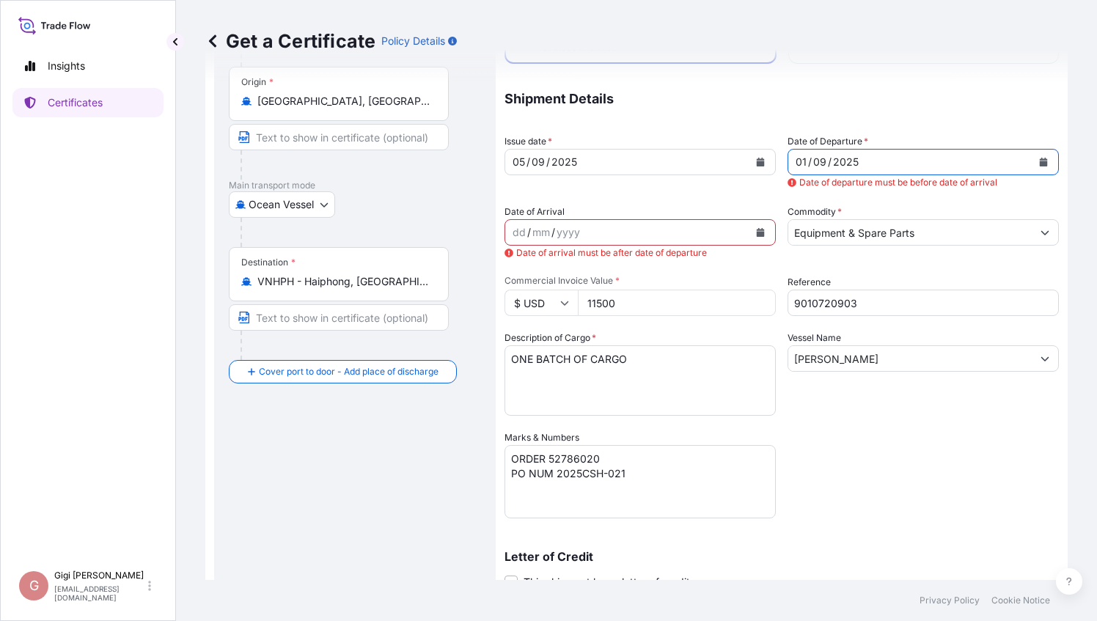
click at [788, 164] on div "[DATE]" at bounding box center [909, 162] width 243 height 26
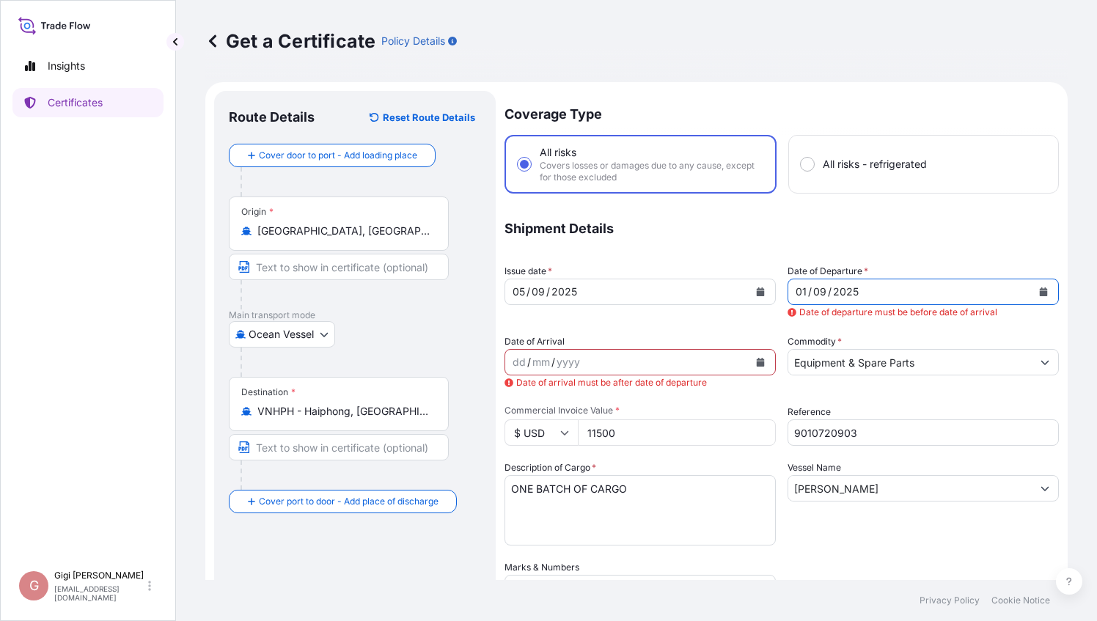
scroll to position [0, 0]
click at [1040, 290] on icon "Calendar" at bounding box center [1044, 291] width 8 height 9
click at [762, 364] on button "Calendar" at bounding box center [760, 361] width 23 height 23
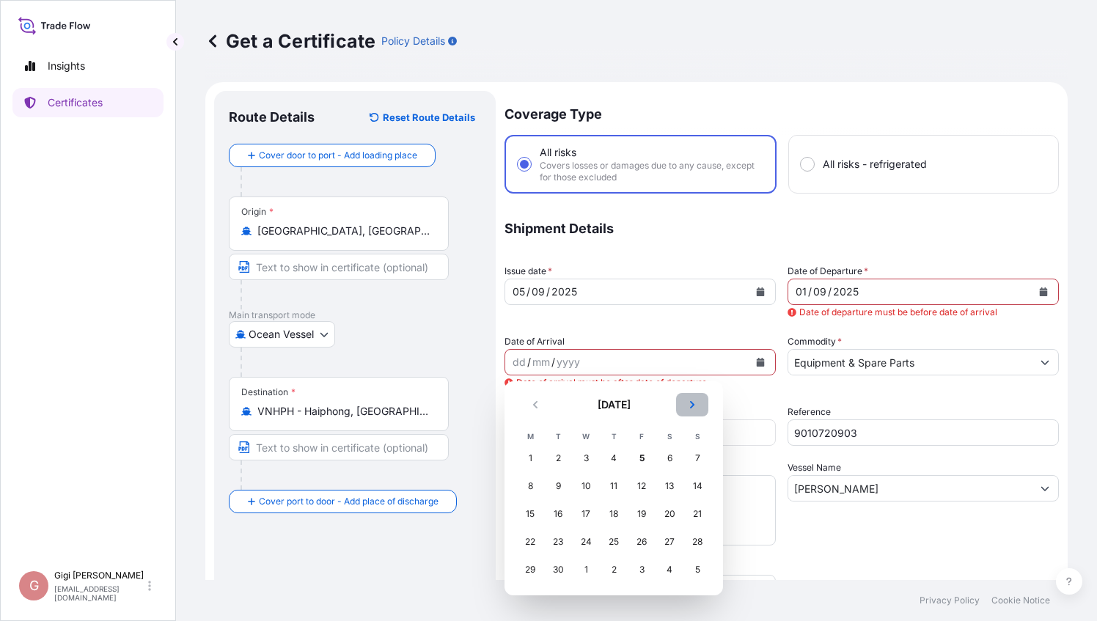
click at [692, 406] on icon "Next" at bounding box center [692, 404] width 4 height 7
click at [584, 459] on div "1" at bounding box center [586, 458] width 26 height 26
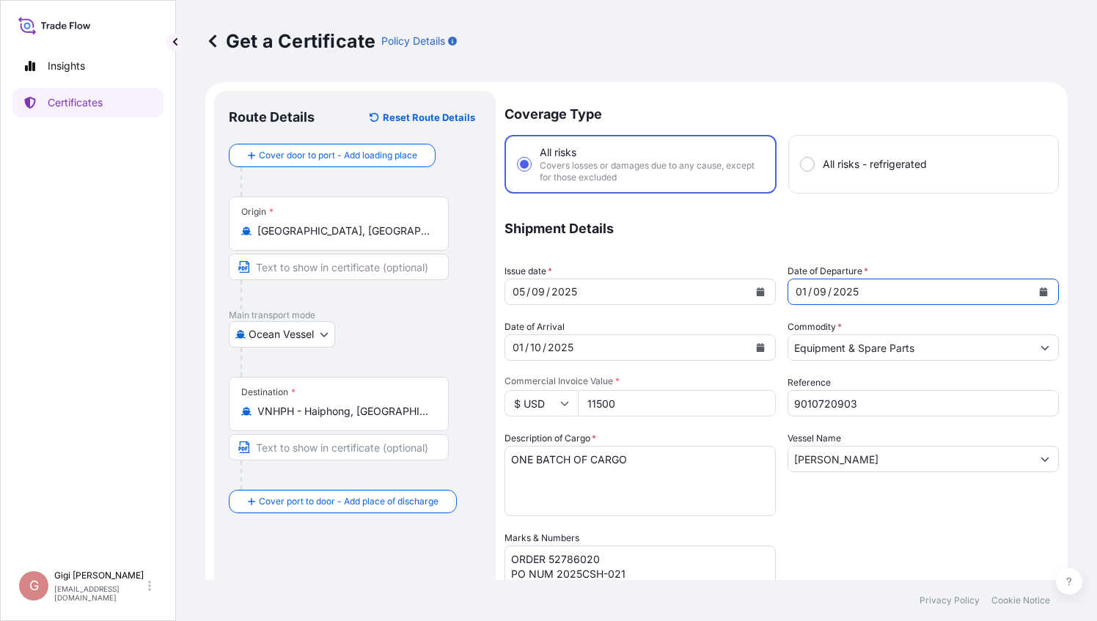
click at [1040, 291] on icon "Calendar" at bounding box center [1044, 291] width 8 height 9
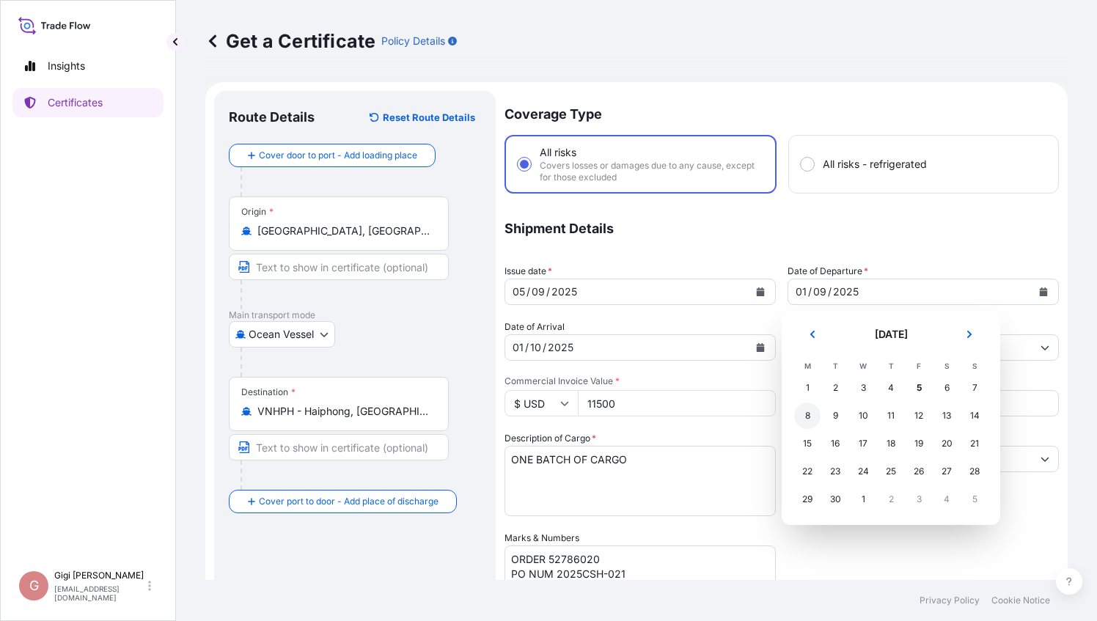
click at [811, 413] on div "8" at bounding box center [807, 415] width 26 height 26
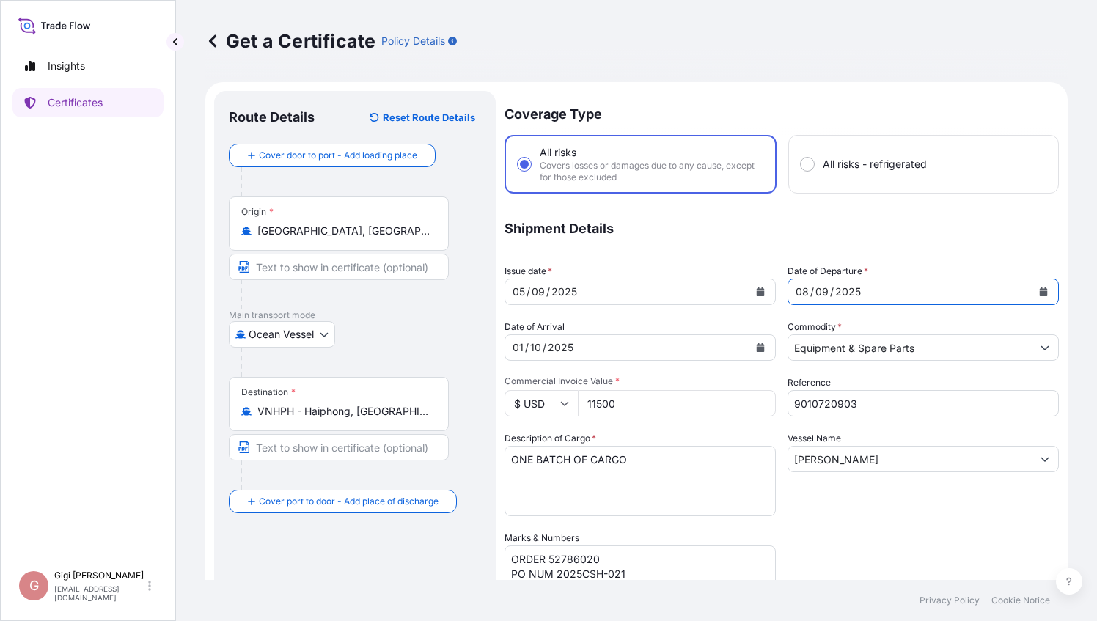
click at [673, 355] on div "[DATE]" at bounding box center [626, 347] width 243 height 26
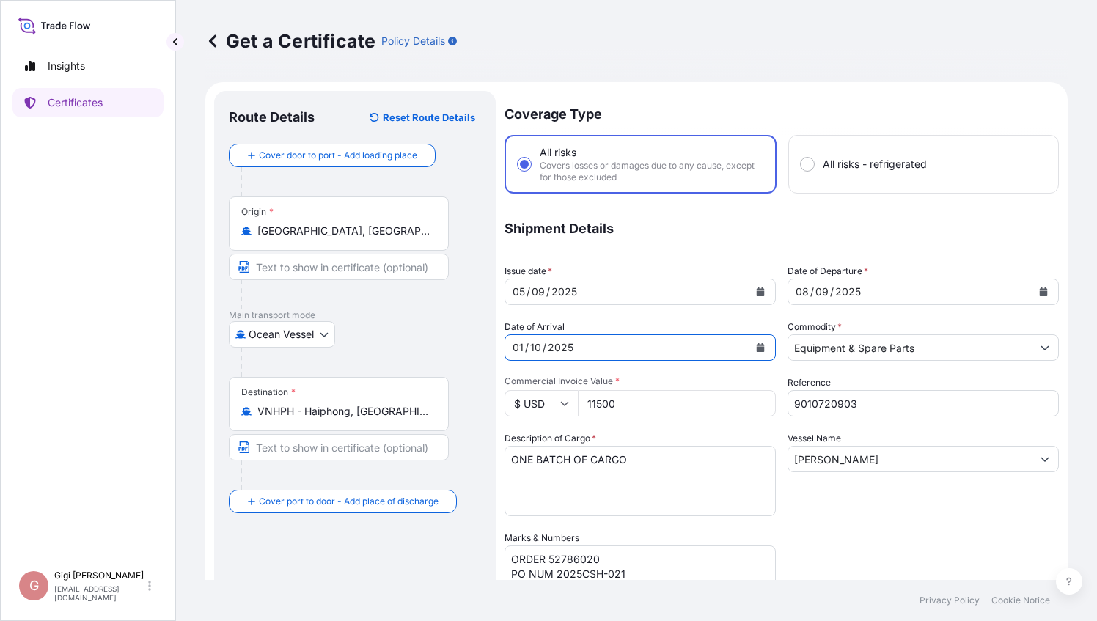
click at [497, 349] on form "Route Details Reset Route Details Cover door to port - Add loading place Place …" at bounding box center [636, 491] width 862 height 819
click at [499, 346] on form "Route Details Reset Route Details Cover door to port - Add loading place Place …" at bounding box center [636, 491] width 862 height 819
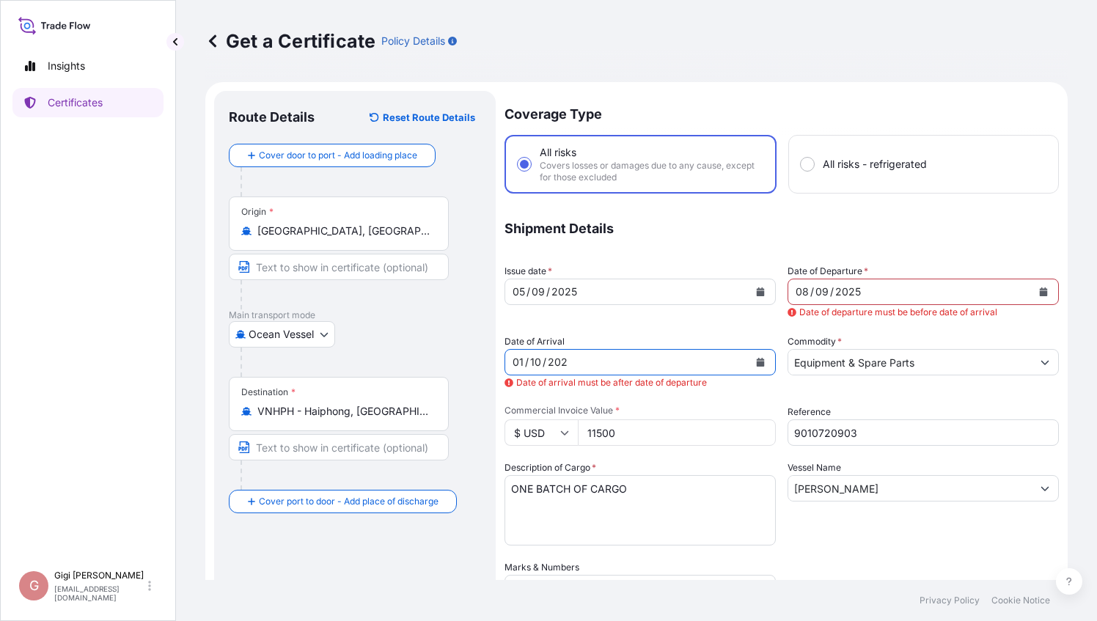
click at [538, 358] on div "10" at bounding box center [536, 362] width 14 height 18
click at [567, 364] on div "202" at bounding box center [557, 362] width 23 height 18
click at [944, 550] on div "Coverage Type All risks Covers losses or damages due to any cause, except for t…" at bounding box center [781, 486] width 554 height 790
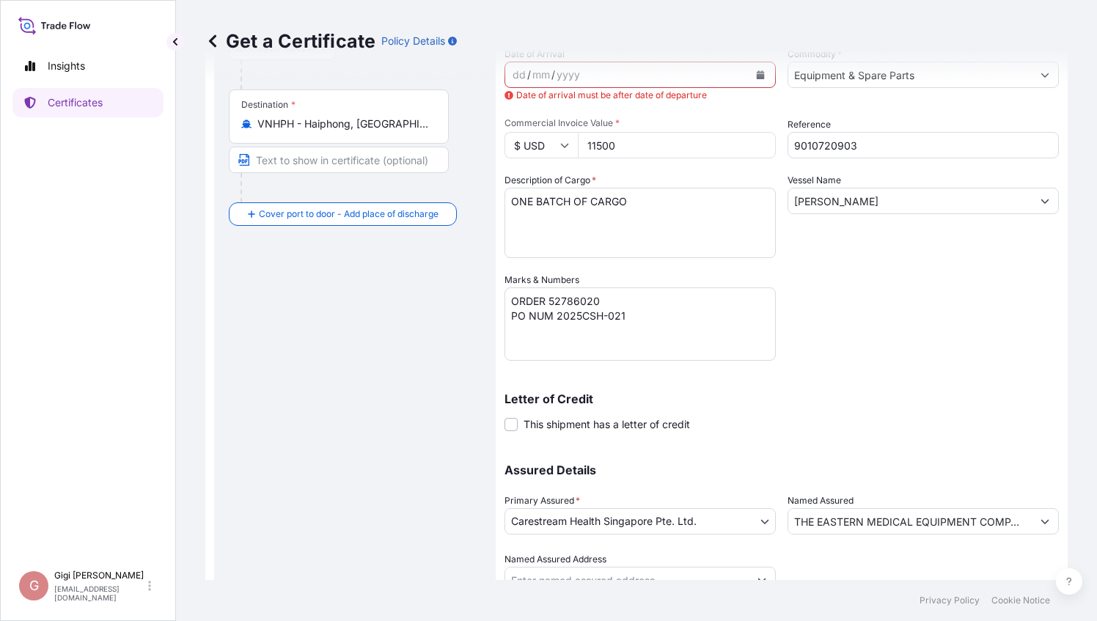
scroll to position [350, 0]
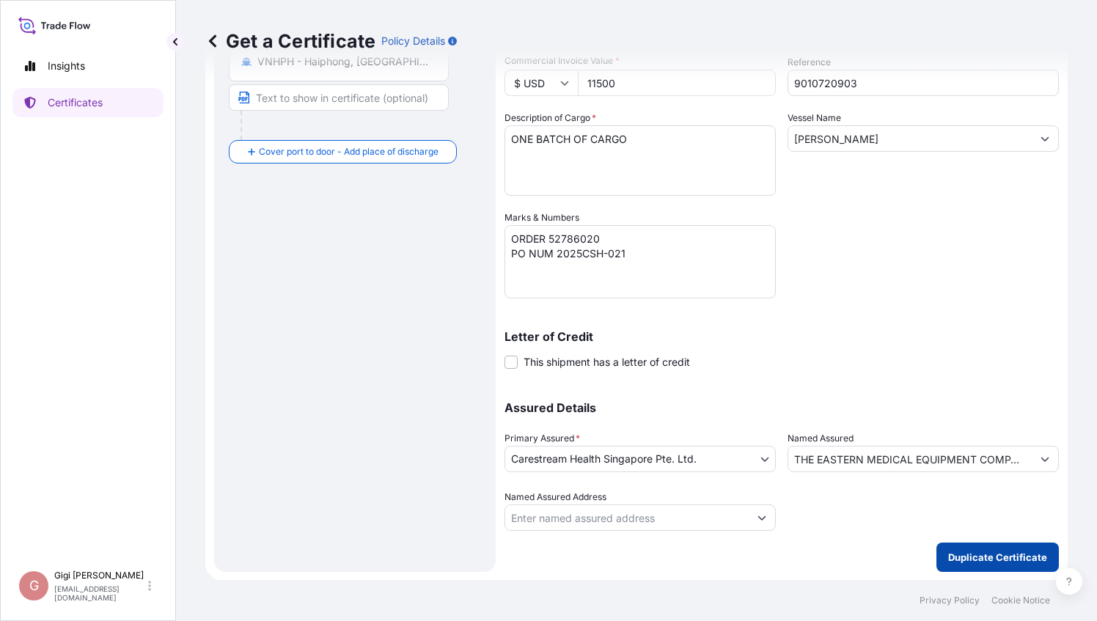
click at [983, 559] on p "Duplicate Certificate" at bounding box center [997, 557] width 99 height 15
click at [900, 335] on p "Letter of Credit" at bounding box center [781, 337] width 554 height 12
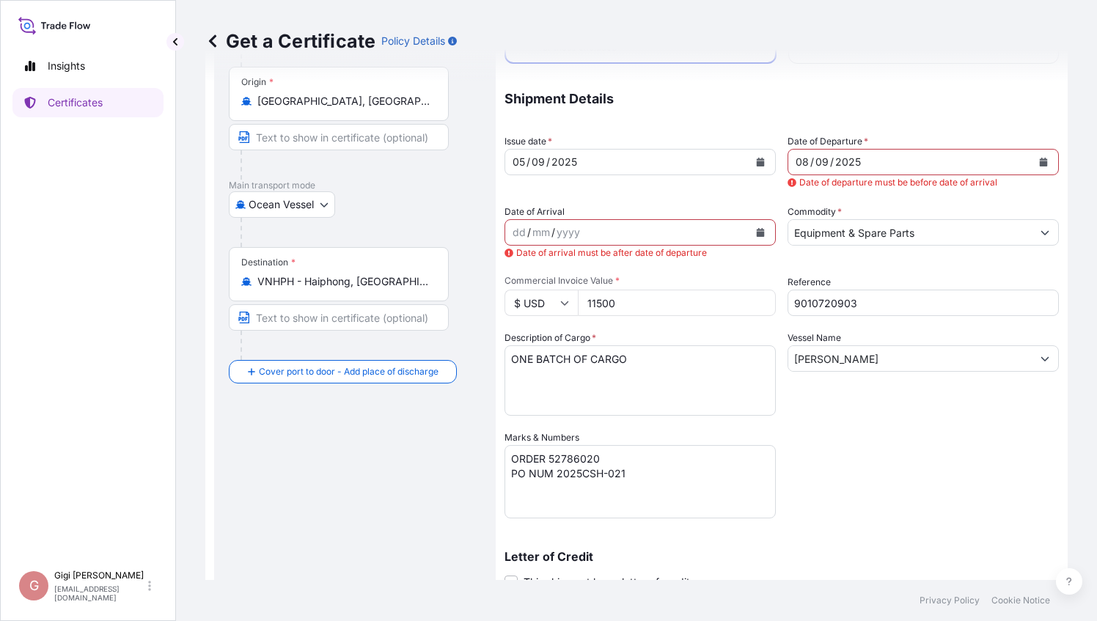
scroll to position [0, 0]
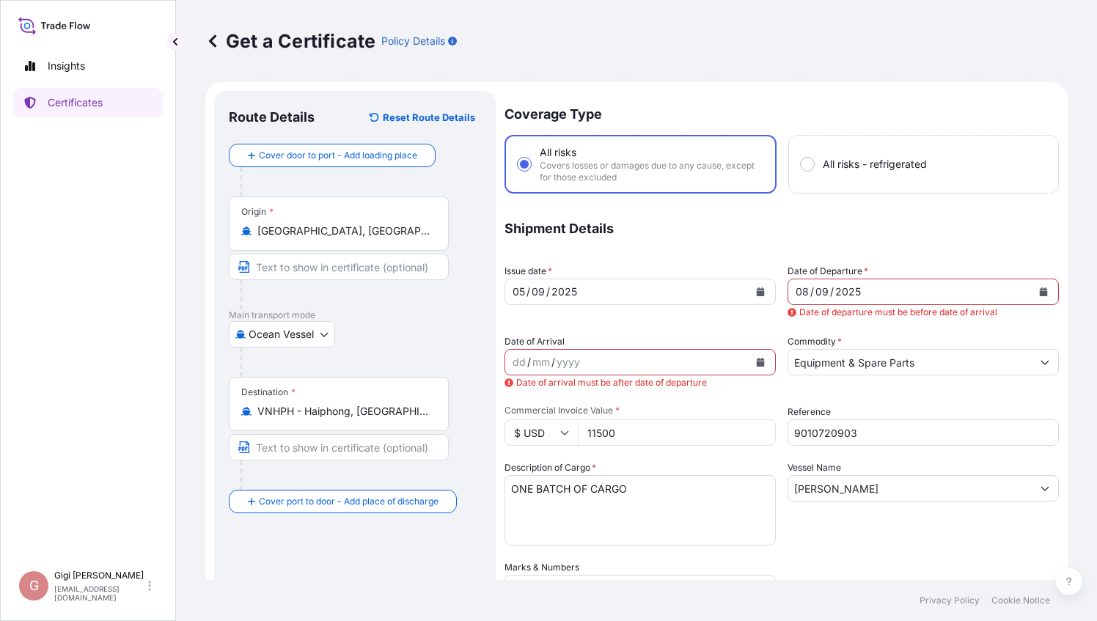
click at [908, 236] on p "Shipment Details" at bounding box center [781, 228] width 554 height 41
click at [757, 366] on icon "Calendar" at bounding box center [761, 362] width 8 height 9
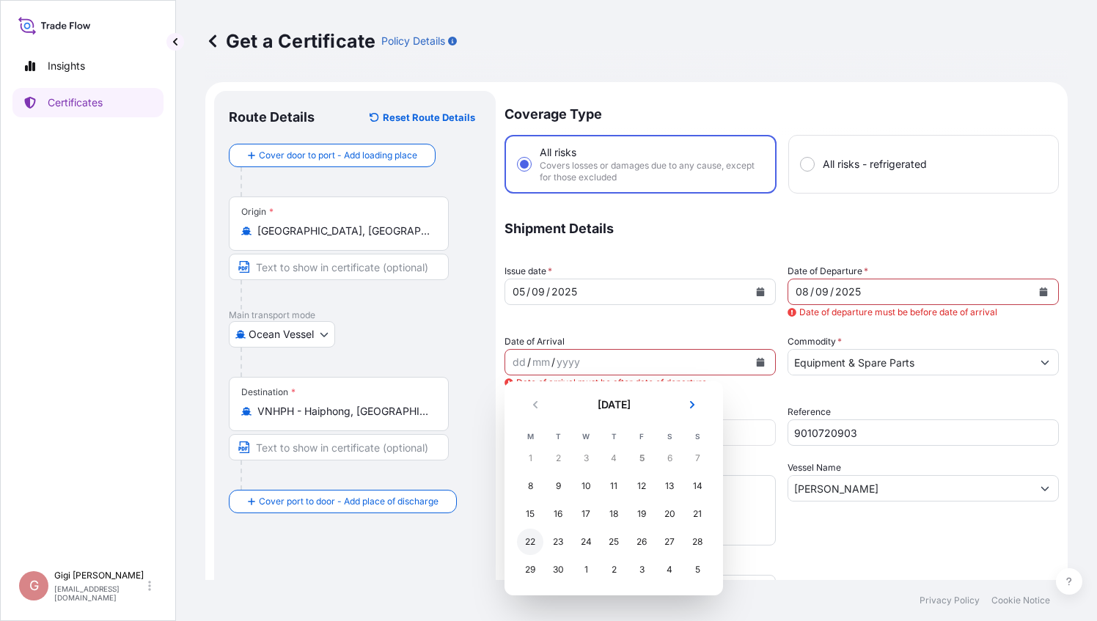
click at [531, 539] on div "22" at bounding box center [530, 542] width 26 height 26
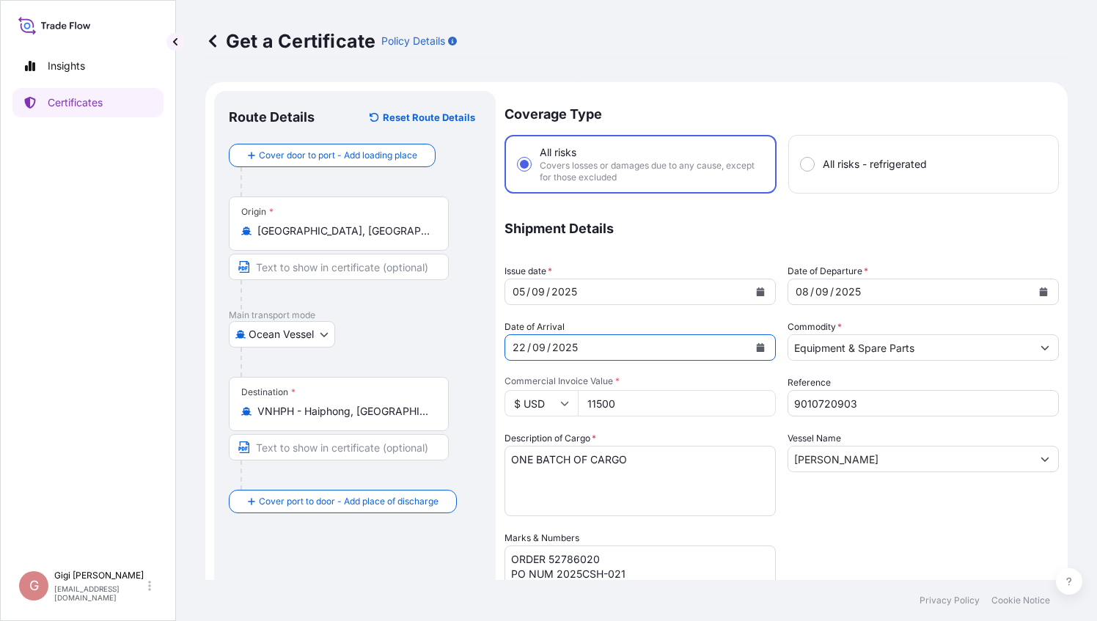
click at [896, 533] on div "Coverage Type All risks Covers losses or damages due to any cause, except for t…" at bounding box center [781, 471] width 554 height 760
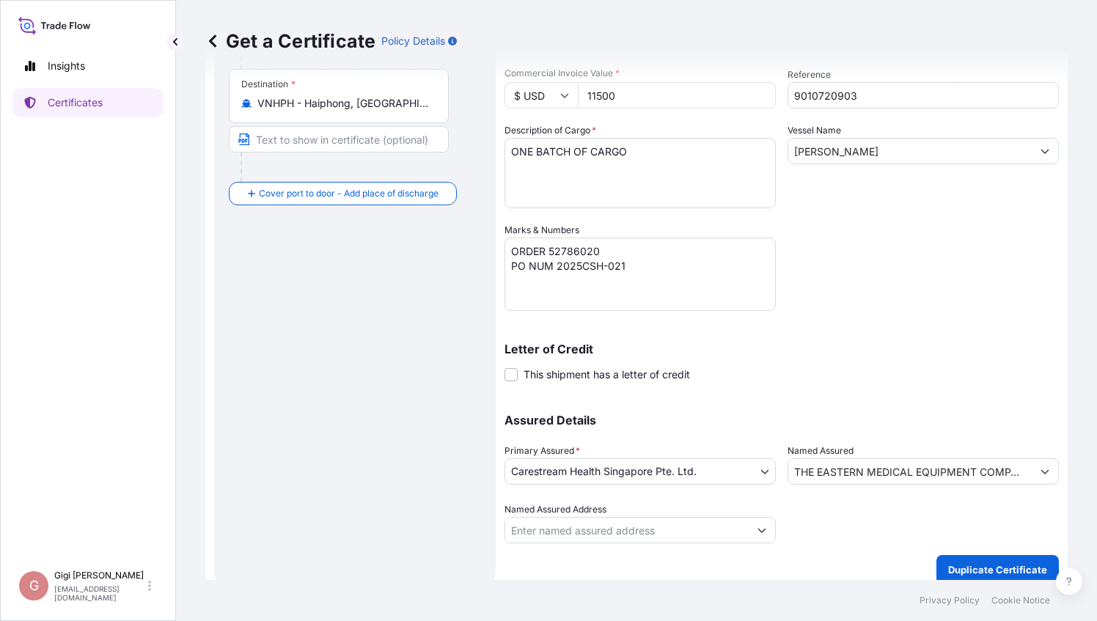
scroll to position [320, 0]
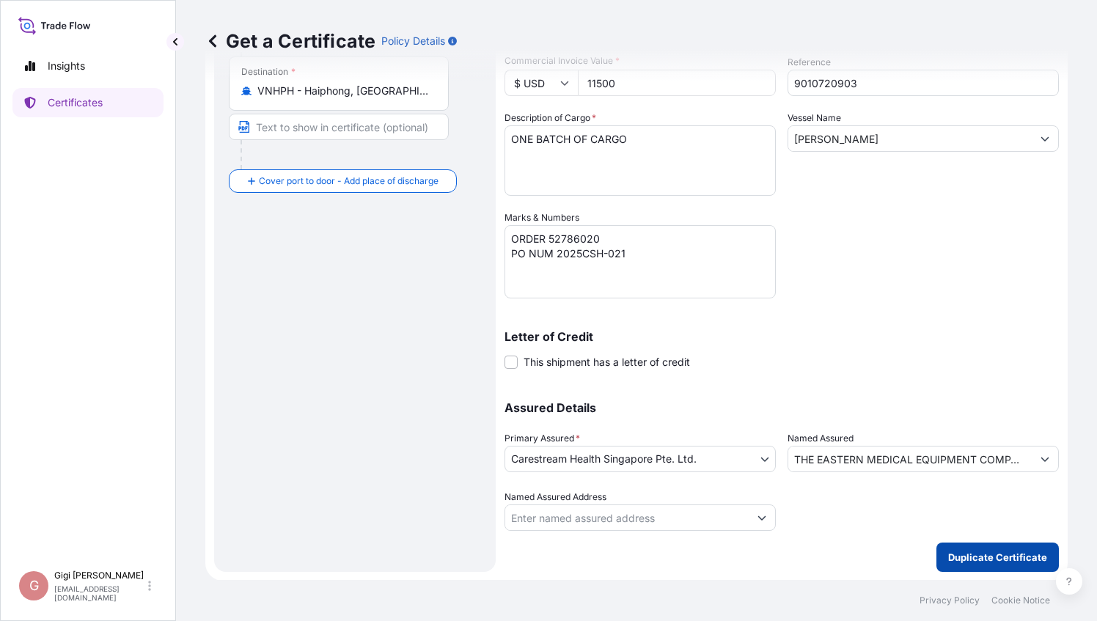
click at [978, 562] on p "Duplicate Certificate" at bounding box center [997, 557] width 99 height 15
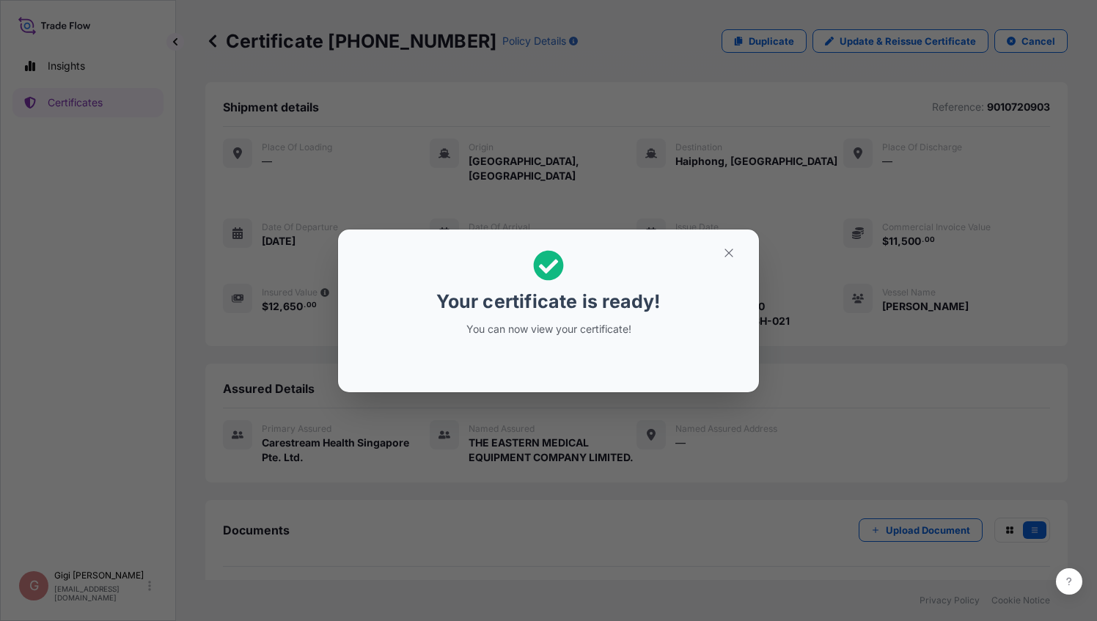
click at [639, 544] on div "Your certificate is ready! You can now view your certificate!" at bounding box center [548, 310] width 1097 height 621
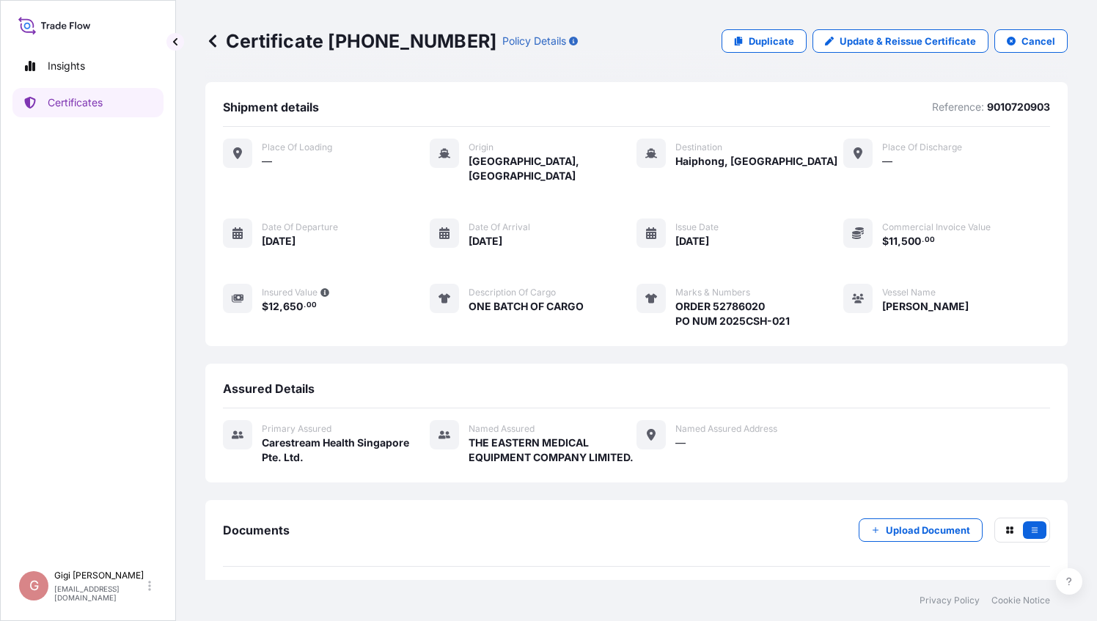
click at [516, 221] on span "Date of arrival" at bounding box center [499, 227] width 62 height 12
click at [886, 43] on p "Update & Reissue Certificate" at bounding box center [907, 41] width 136 height 15
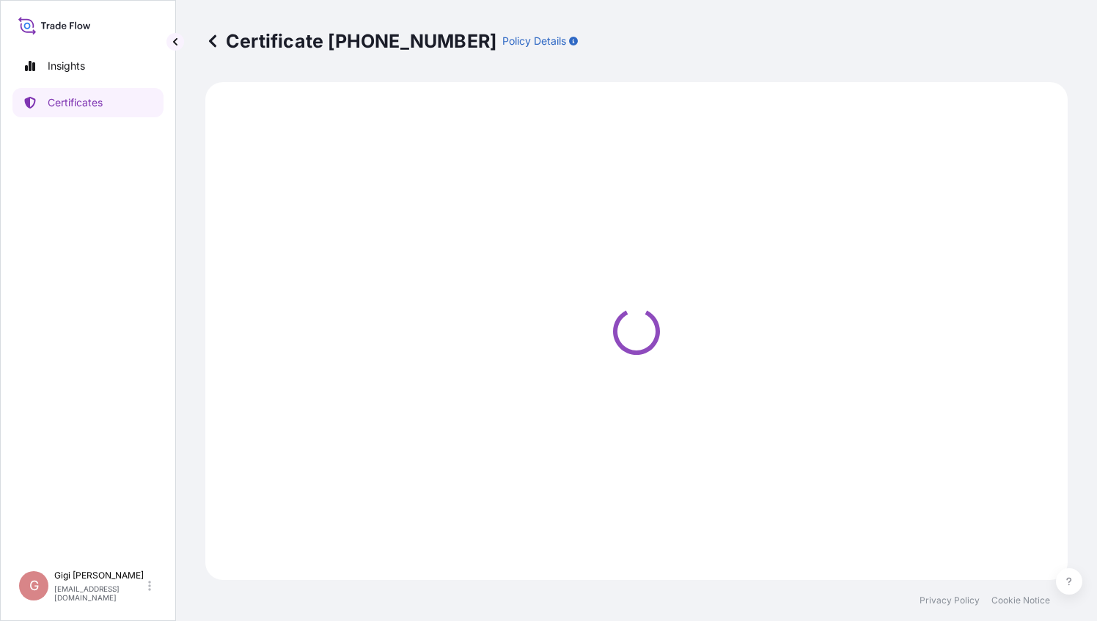
select select "Ocean Vessel"
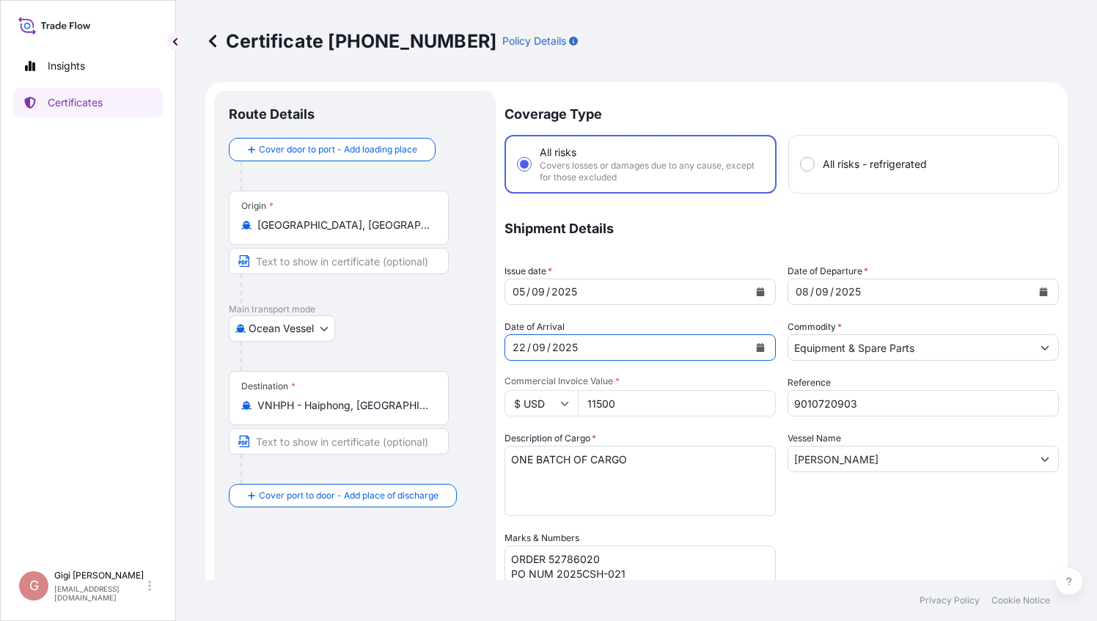
drag, startPoint x: 513, startPoint y: 346, endPoint x: 592, endPoint y: 354, distance: 79.6
click at [592, 354] on div "[DATE]" at bounding box center [626, 347] width 243 height 26
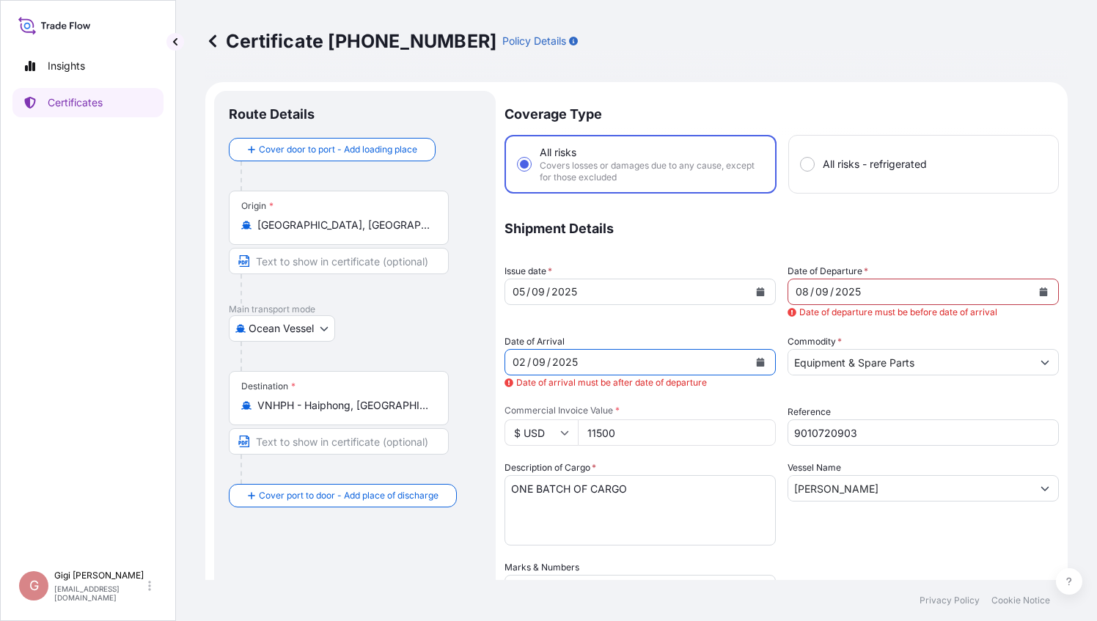
click at [757, 364] on icon "Calendar" at bounding box center [761, 362] width 8 height 9
click at [757, 362] on icon "Calendar" at bounding box center [761, 362] width 8 height 9
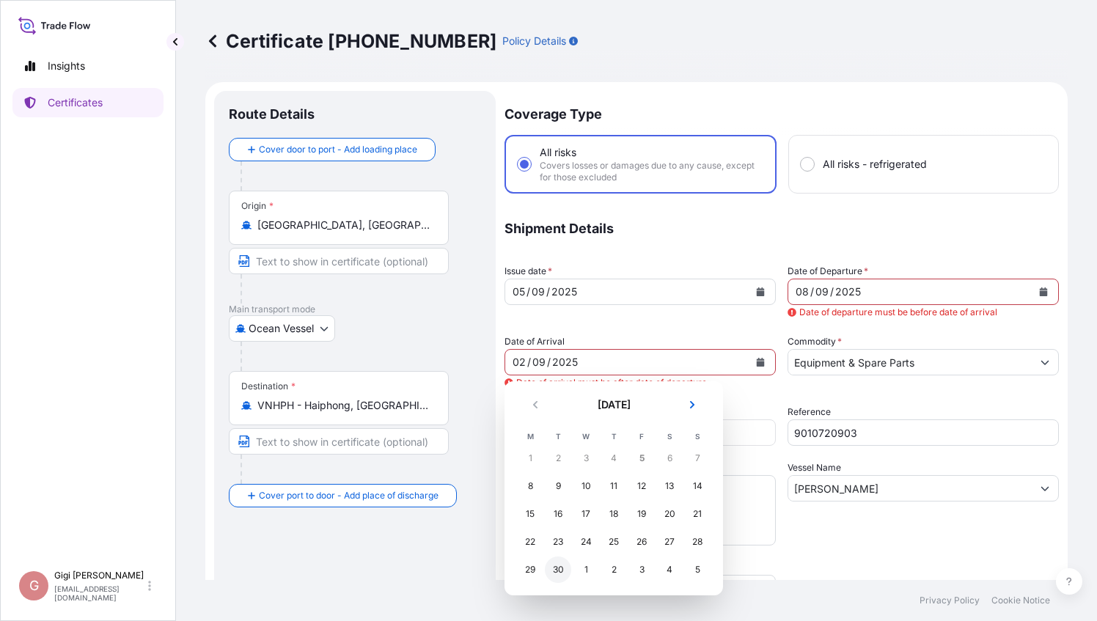
click at [555, 576] on div "30" at bounding box center [558, 569] width 26 height 26
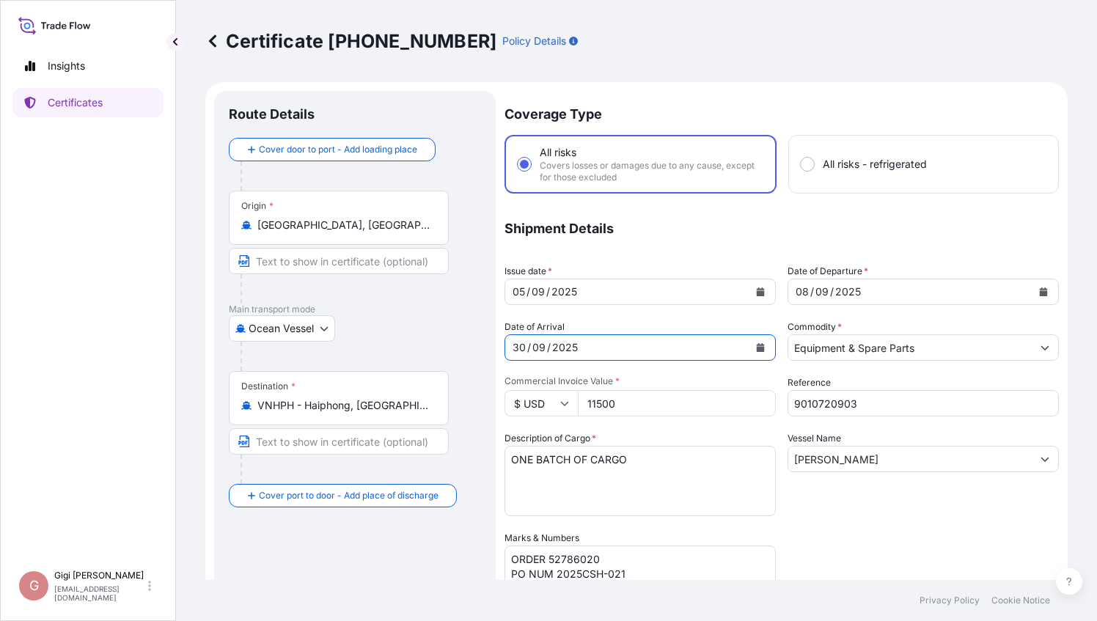
click at [804, 528] on div "Coverage Type All risks Covers losses or damages due to any cause, except for t…" at bounding box center [781, 471] width 554 height 760
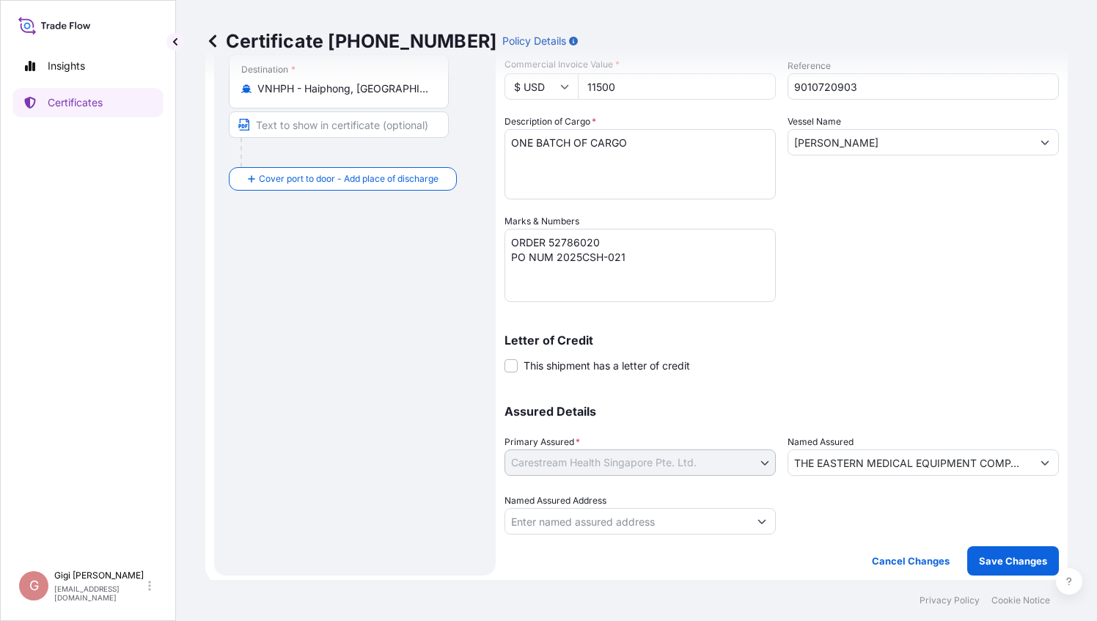
scroll to position [320, 0]
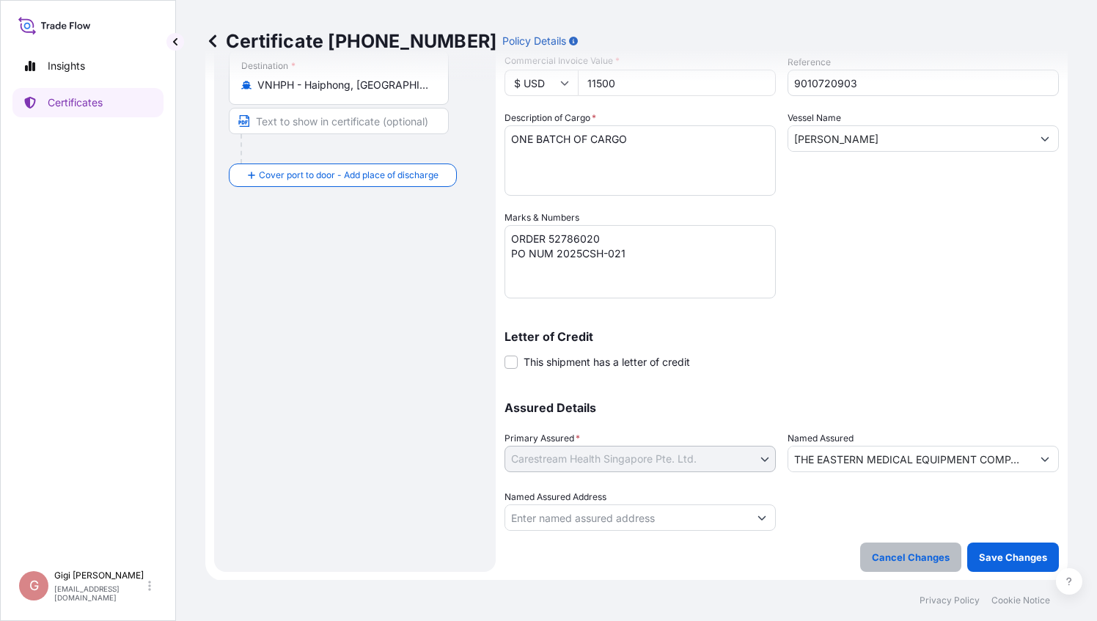
click at [924, 556] on p "Cancel Changes" at bounding box center [911, 557] width 78 height 15
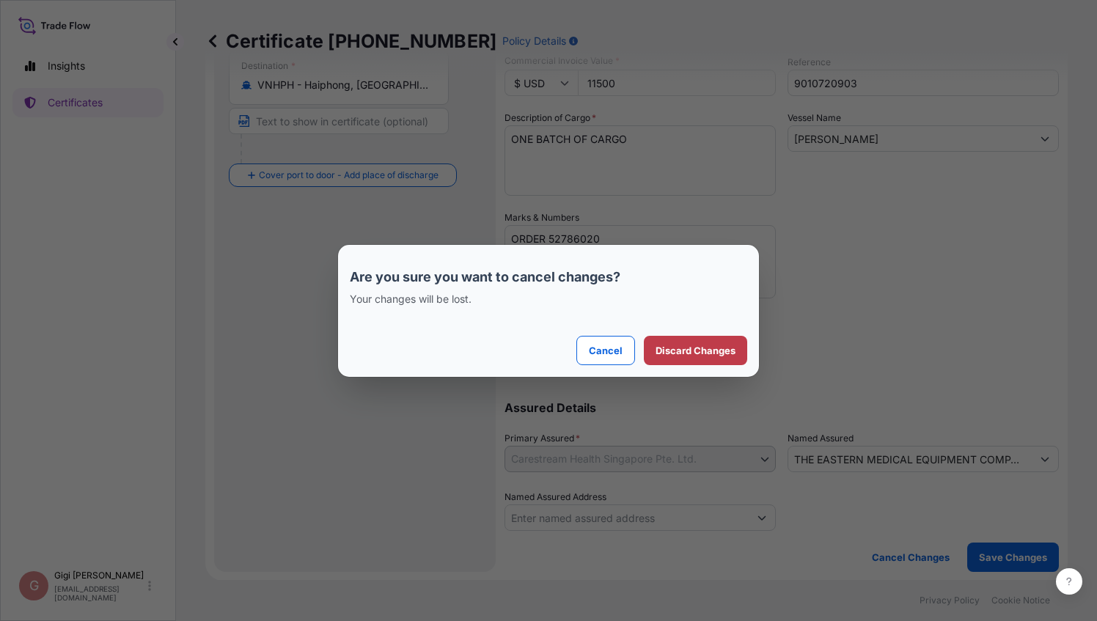
select select "Ocean Vessel"
select select "32106"
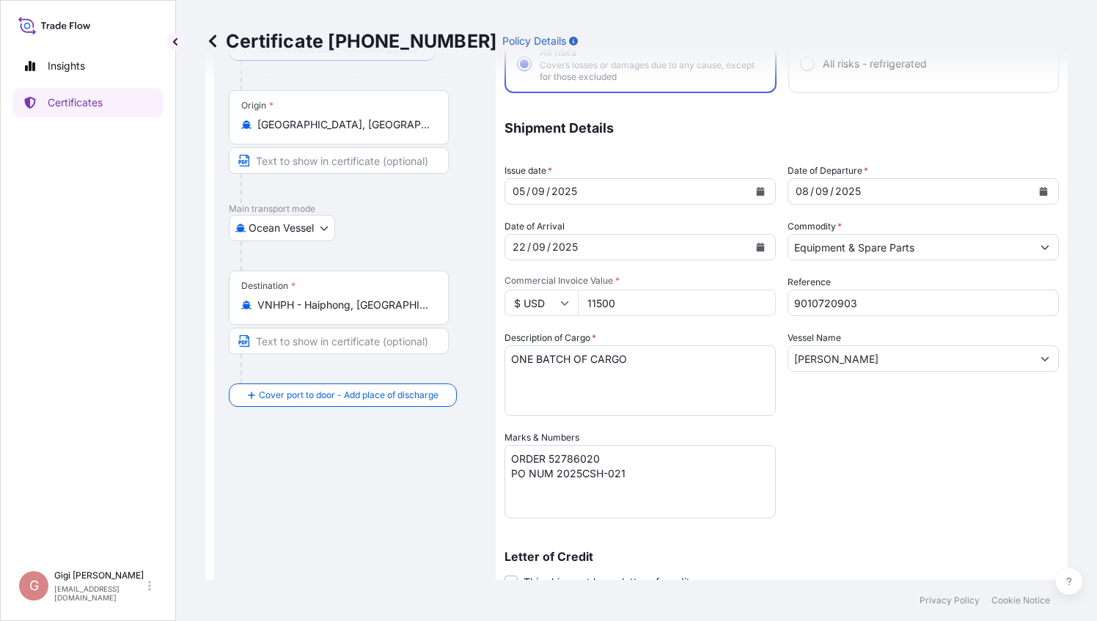
scroll to position [0, 0]
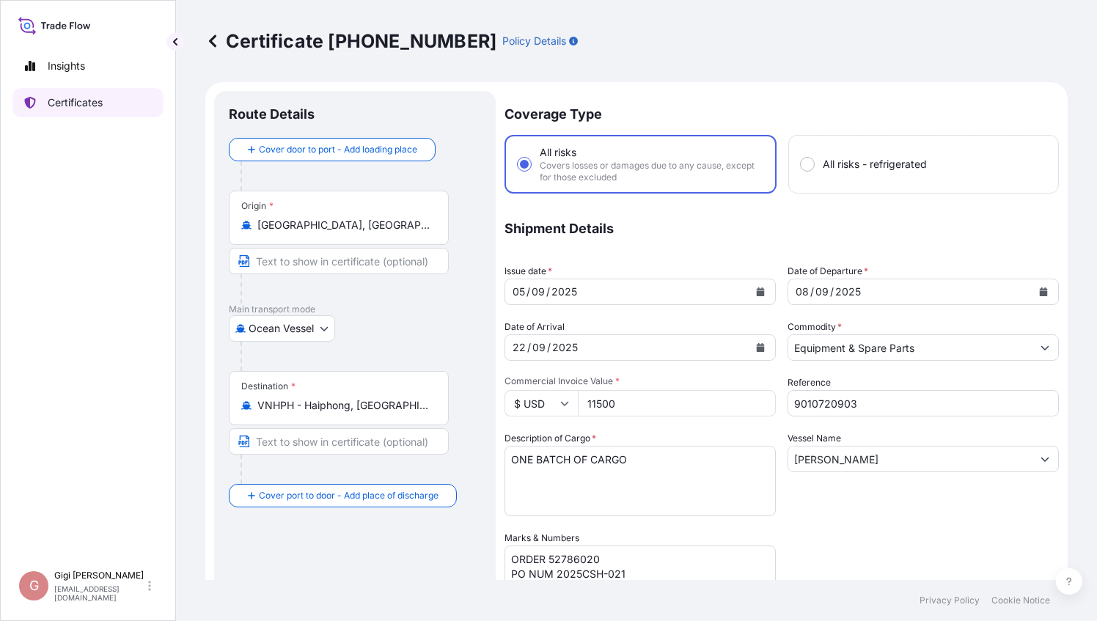
click at [103, 106] on p "Certificates" at bounding box center [75, 102] width 55 height 15
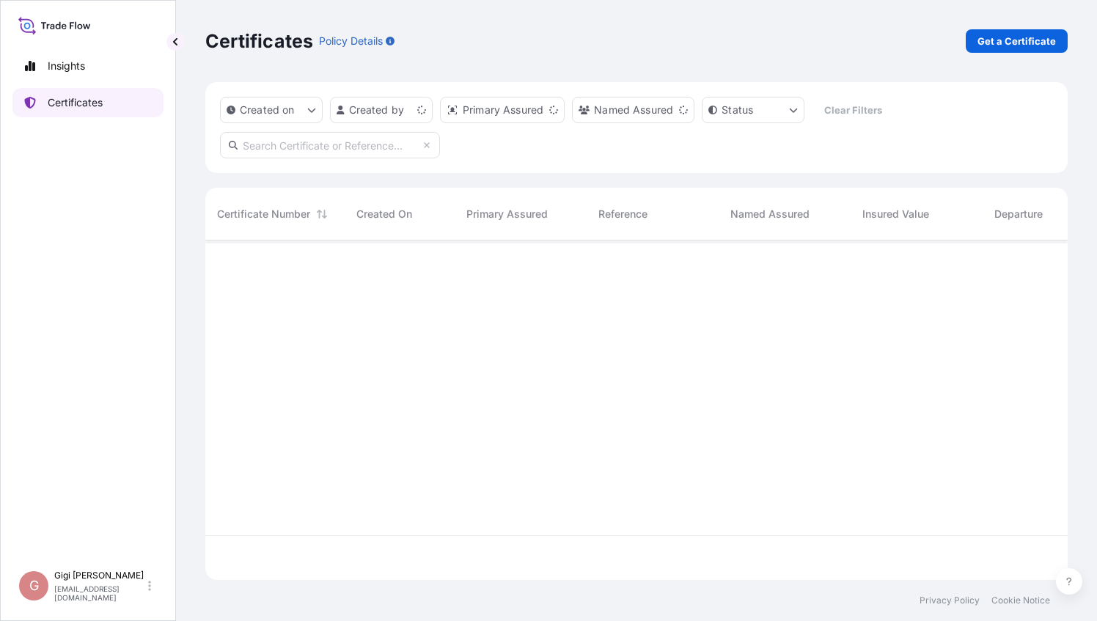
scroll to position [337, 850]
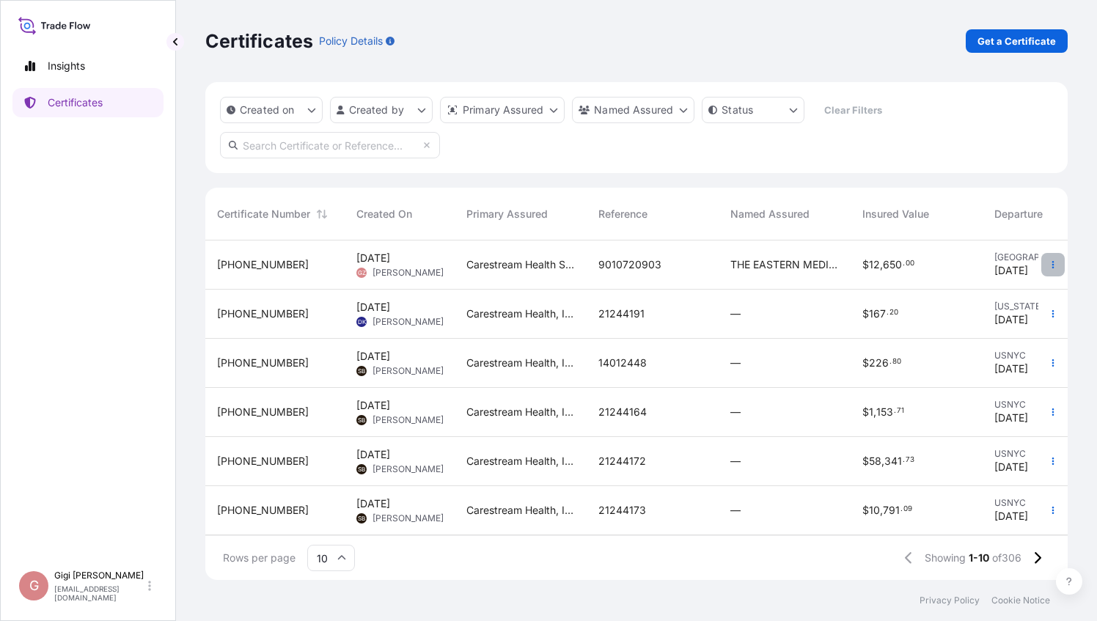
click at [1048, 263] on icon "button" at bounding box center [1052, 264] width 9 height 9
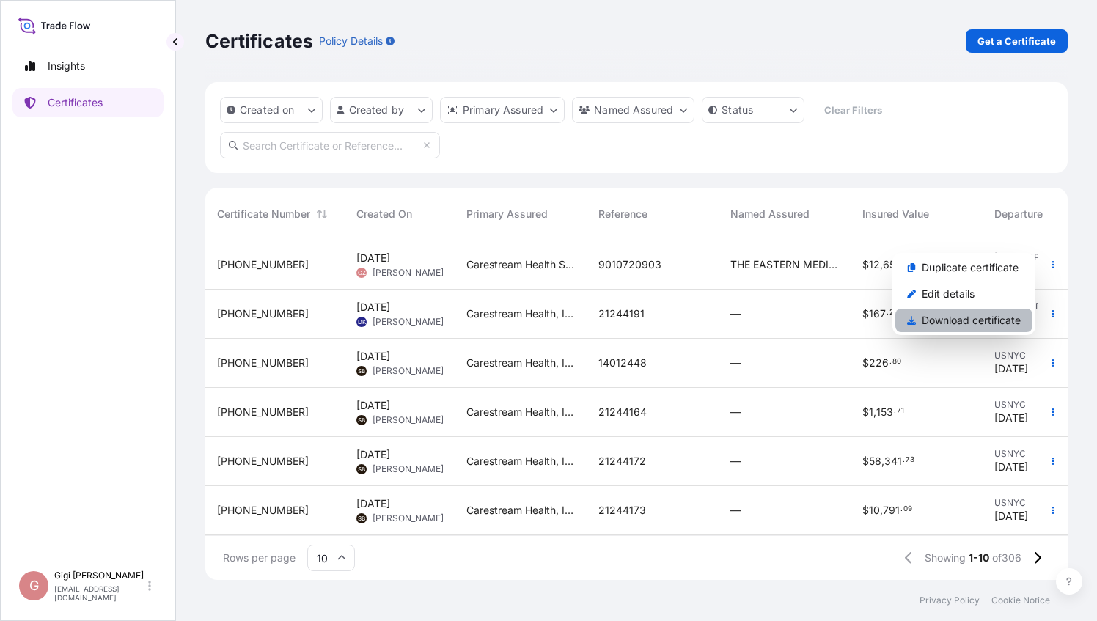
click at [969, 320] on p "Download certificate" at bounding box center [971, 320] width 99 height 15
